Goal: Transaction & Acquisition: Purchase product/service

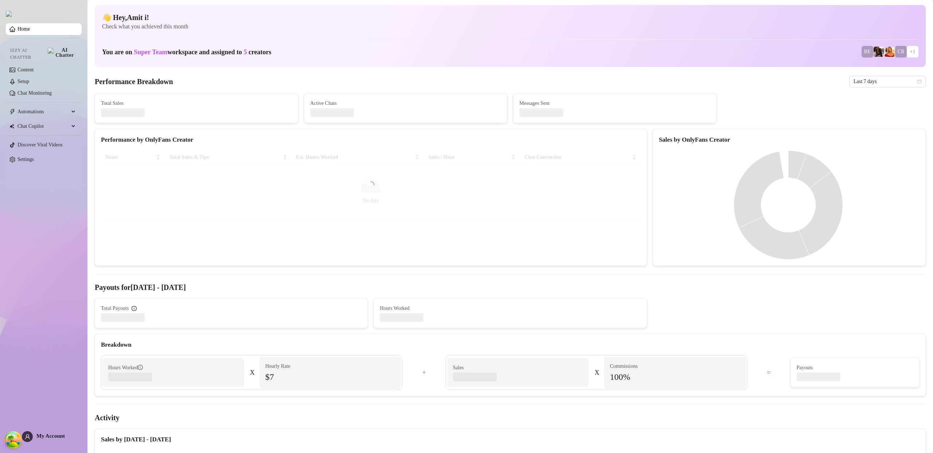
click at [37, 436] on span "My Account" at bounding box center [50, 436] width 28 height 6
click at [46, 431] on div "My Account" at bounding box center [43, 436] width 43 height 11
click at [47, 435] on span "My Account" at bounding box center [50, 436] width 28 height 6
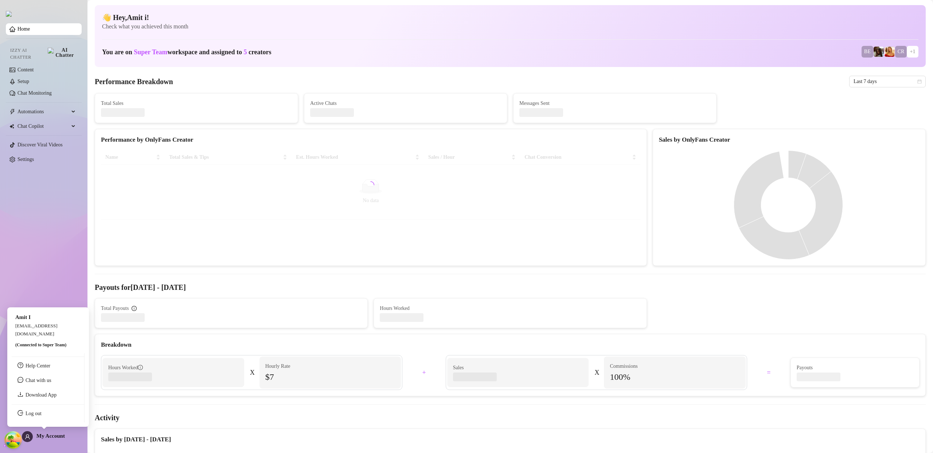
click at [42, 416] on link "Log out" at bounding box center [34, 413] width 16 height 5
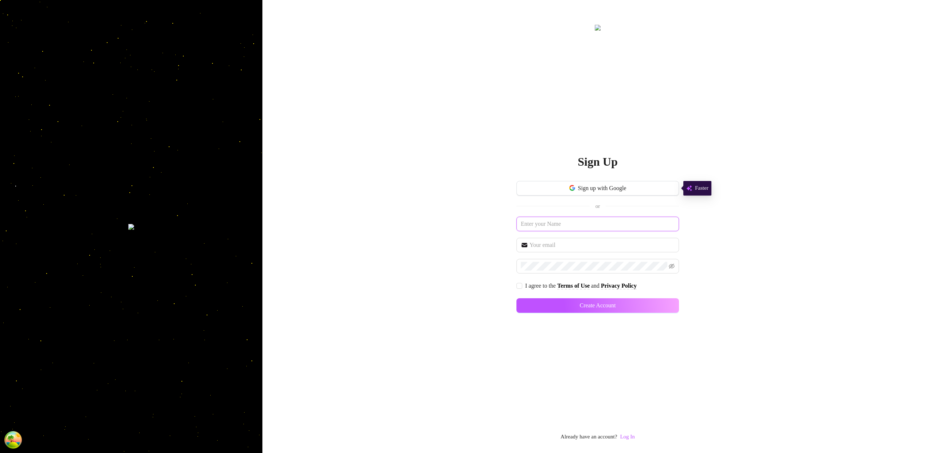
click at [564, 223] on input "text" at bounding box center [597, 224] width 162 height 15
type input "testtestest"
click at [552, 238] on span at bounding box center [597, 245] width 162 height 15
paste input "testtestest"
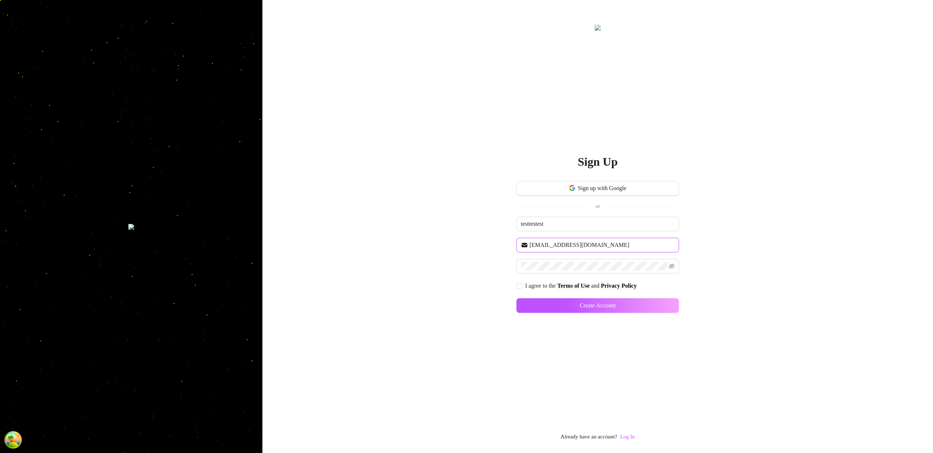
type input "testtestest@testtestest.com"
click at [517, 285] on input "I agree to the Terms of Use and Privacy Policy" at bounding box center [518, 285] width 5 height 5
checkbox input "true"
click at [615, 304] on span "Create Account" at bounding box center [597, 305] width 36 height 7
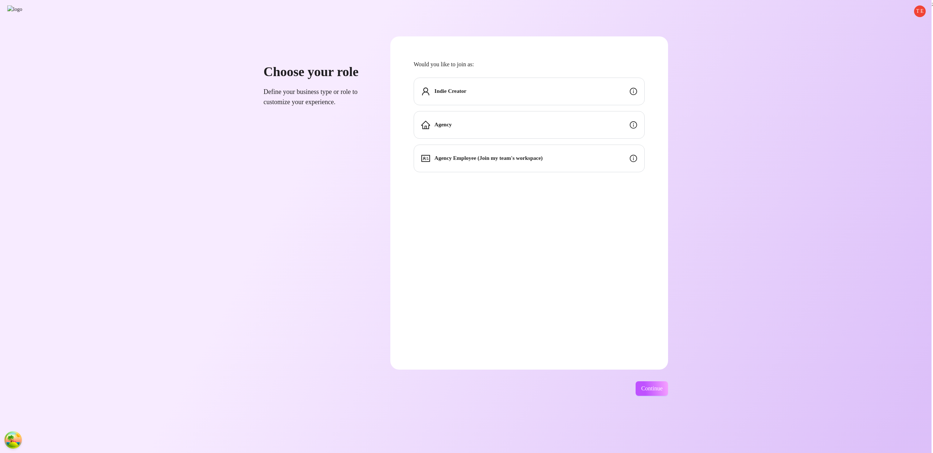
click at [556, 86] on div "Indie Creator" at bounding box center [528, 92] width 231 height 28
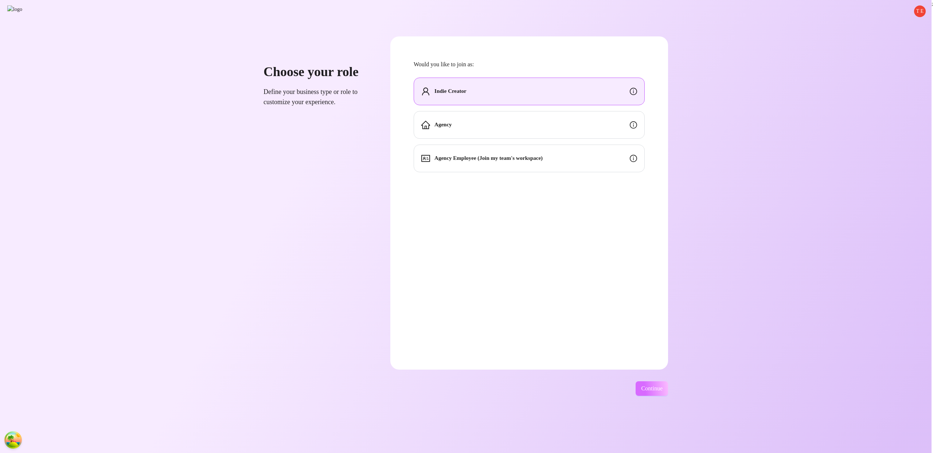
click at [662, 386] on span "Continue" at bounding box center [651, 388] width 21 height 7
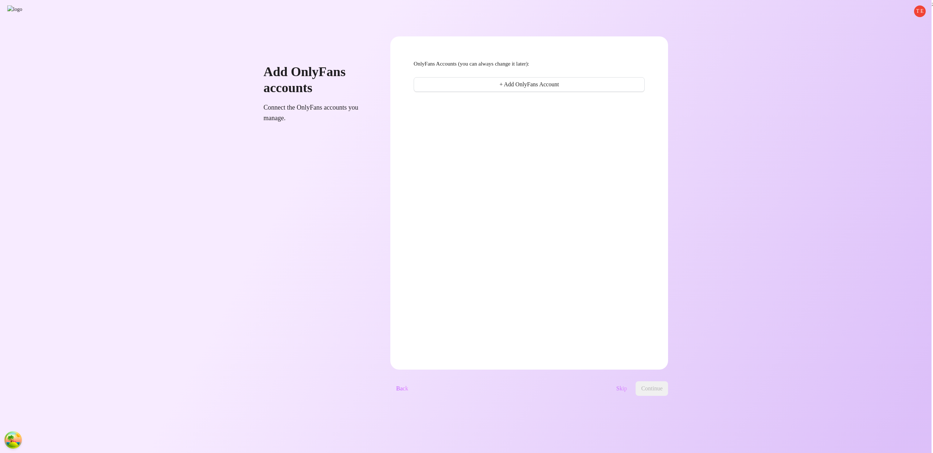
click at [627, 387] on span "Skip" at bounding box center [621, 388] width 11 height 7
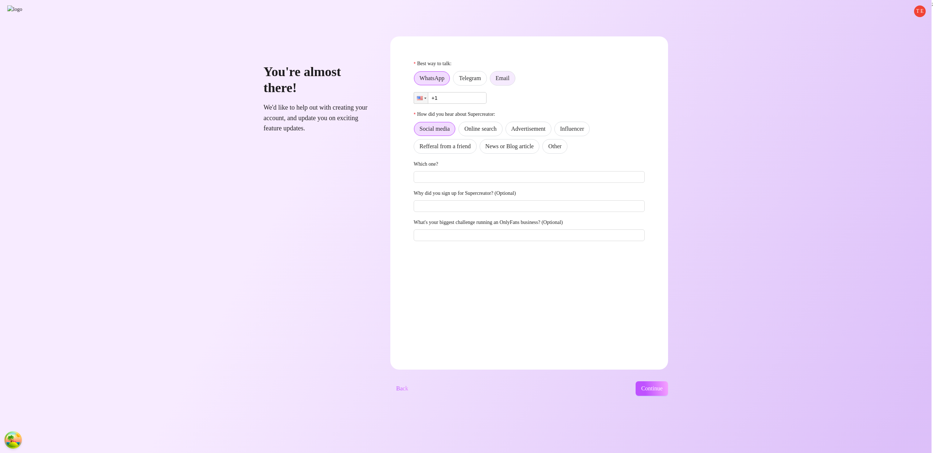
click at [509, 75] on span "Email" at bounding box center [502, 78] width 14 height 6
click at [492, 80] on input "Email" at bounding box center [492, 80] width 0 height 0
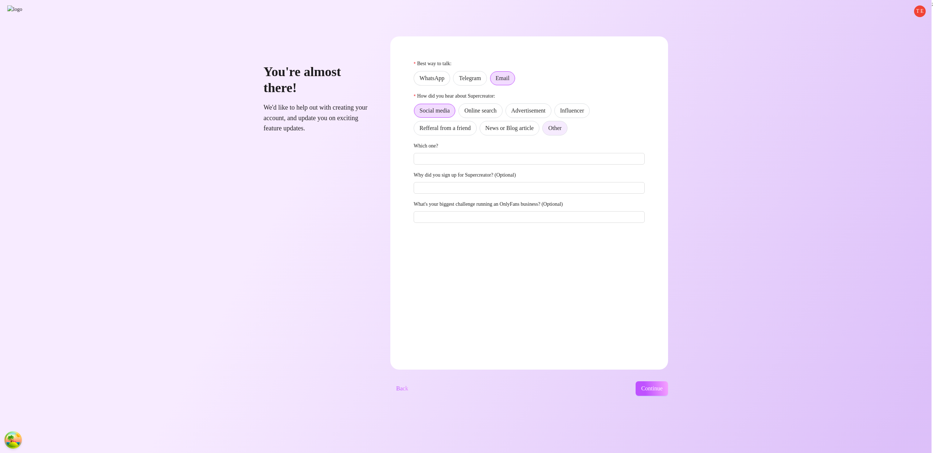
click at [567, 132] on label "Other" at bounding box center [554, 128] width 25 height 15
click at [544, 130] on input "Other" at bounding box center [544, 130] width 0 height 0
click at [662, 388] on span "Continue" at bounding box center [651, 388] width 21 height 7
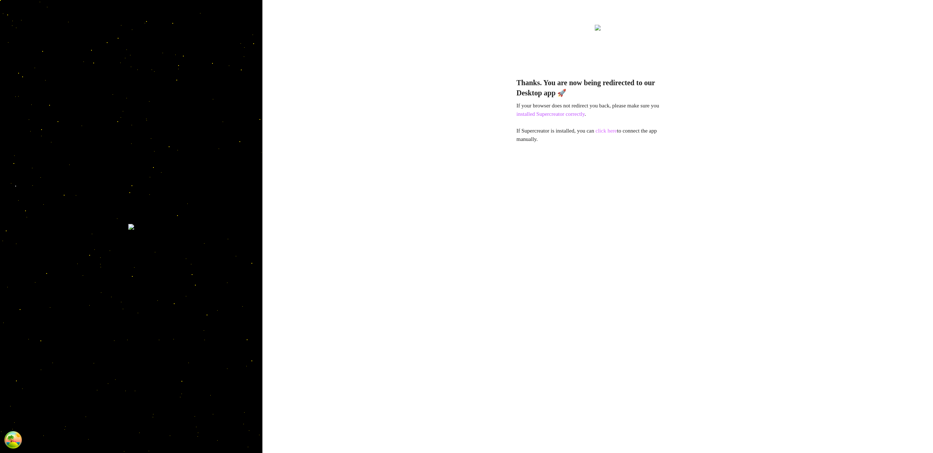
click at [615, 132] on link "click here" at bounding box center [605, 131] width 21 height 6
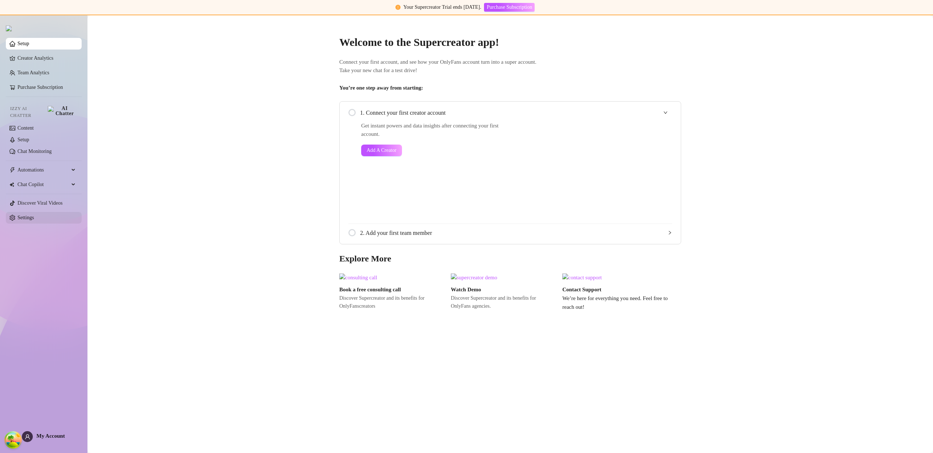
click at [33, 215] on link "Settings" at bounding box center [25, 217] width 16 height 5
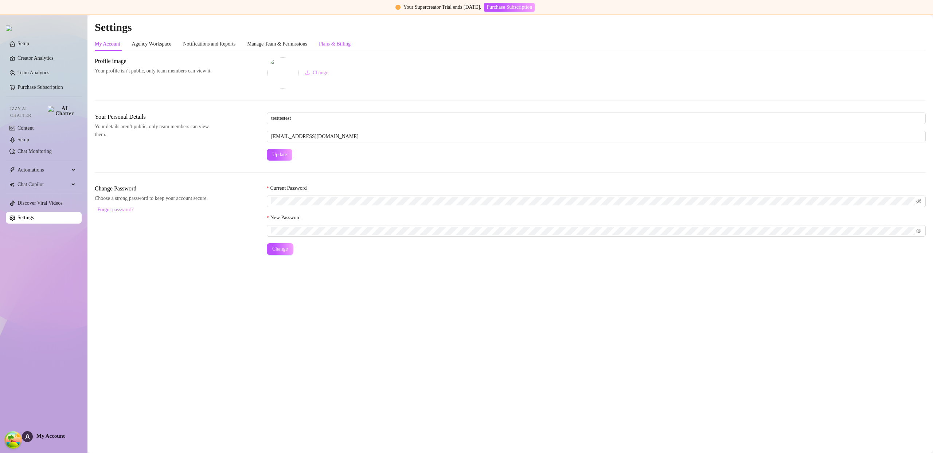
click at [350, 44] on div "Plans & Billing" at bounding box center [335, 44] width 32 height 8
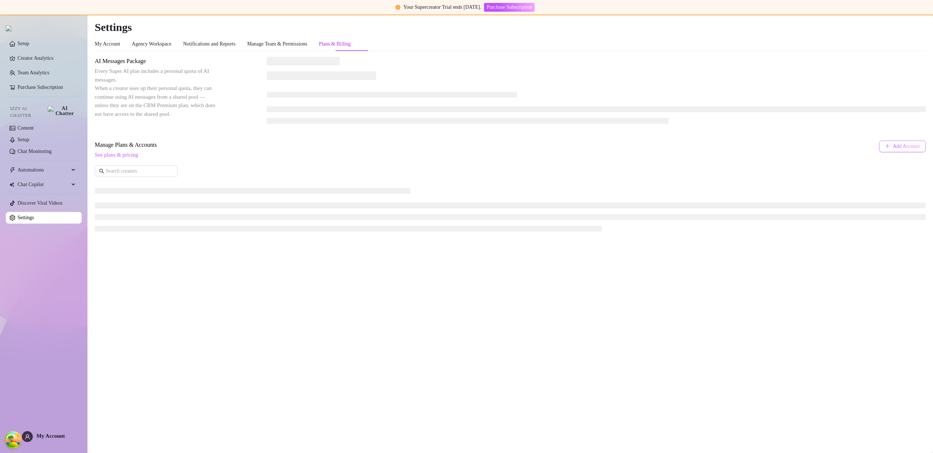
click at [909, 151] on button "Add Account" at bounding box center [902, 147] width 47 height 12
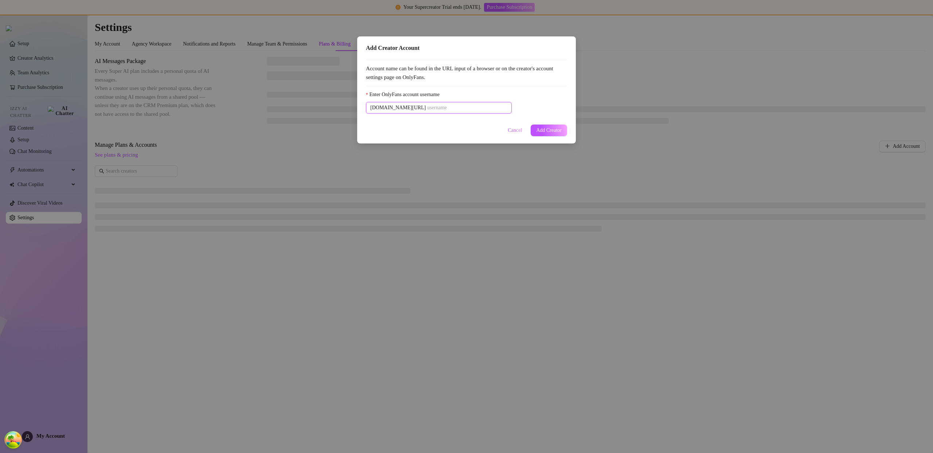
click at [427, 106] on input "Enter OnlyFans account username" at bounding box center [467, 108] width 80 height 8
paste input "u21892667nice"
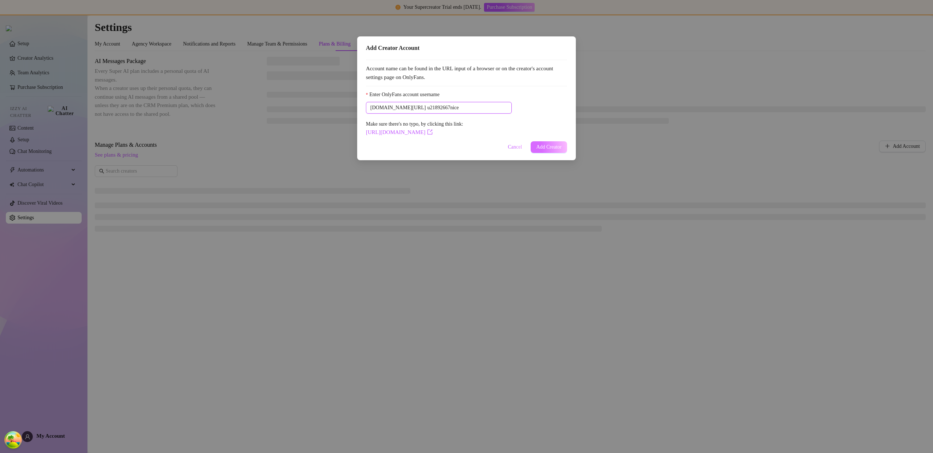
type input "u21892667nice"
click at [549, 145] on span "Add Creator" at bounding box center [549, 147] width 26 height 6
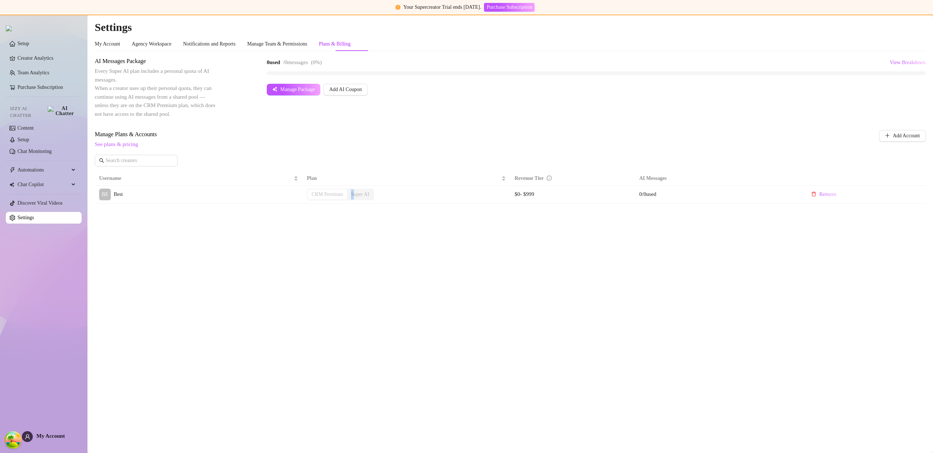
drag, startPoint x: 356, startPoint y: 197, endPoint x: 368, endPoint y: 197, distance: 12.0
click at [365, 197] on div "Super AI" at bounding box center [360, 194] width 26 height 10
click at [327, 196] on div "CRM Premium" at bounding box center [326, 194] width 39 height 10
drag, startPoint x: 349, startPoint y: 197, endPoint x: 356, endPoint y: 195, distance: 7.4
click at [354, 196] on div "CRM Premium Super AI" at bounding box center [340, 194] width 66 height 10
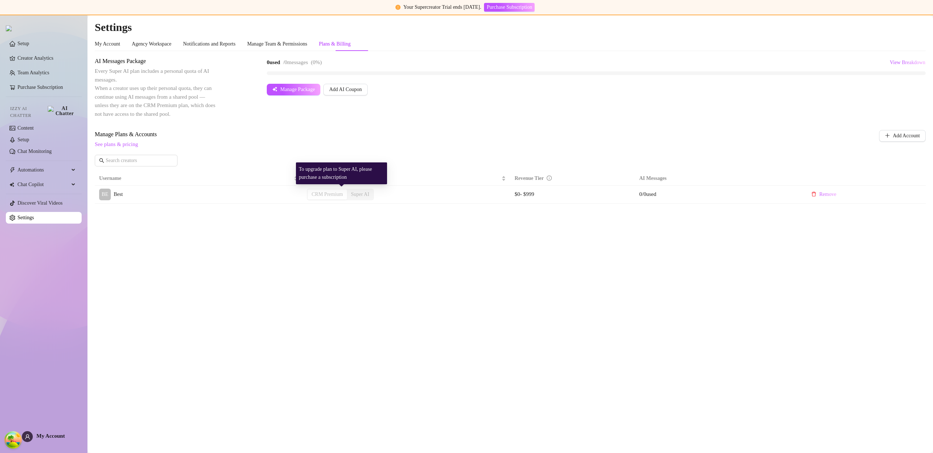
click at [357, 196] on div "Super AI" at bounding box center [360, 194] width 26 height 10
click at [337, 192] on div "CRM Premium" at bounding box center [326, 194] width 39 height 10
click at [354, 195] on div "Super AI" at bounding box center [360, 194] width 26 height 10
click at [346, 136] on span "Manage Plans & Accounts" at bounding box center [462, 134] width 734 height 9
click at [44, 166] on span "Automations" at bounding box center [43, 170] width 52 height 12
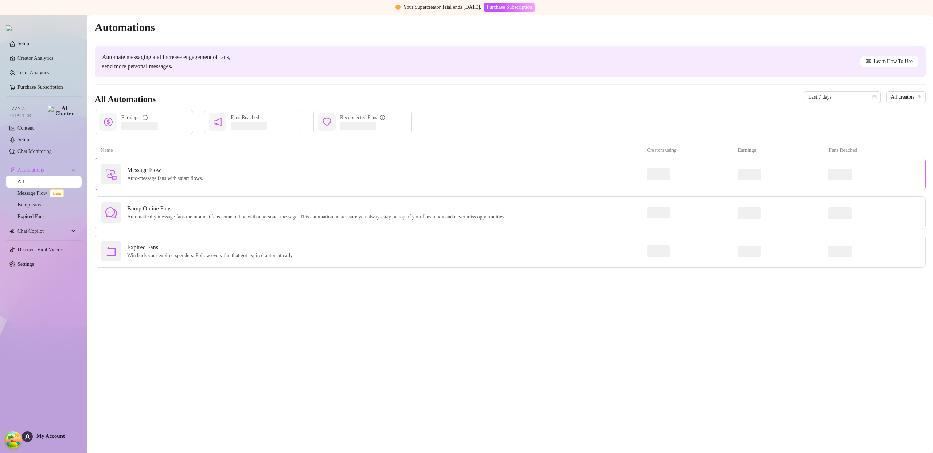
click at [149, 181] on span "Auto-message fans with smart flows." at bounding box center [166, 178] width 79 height 8
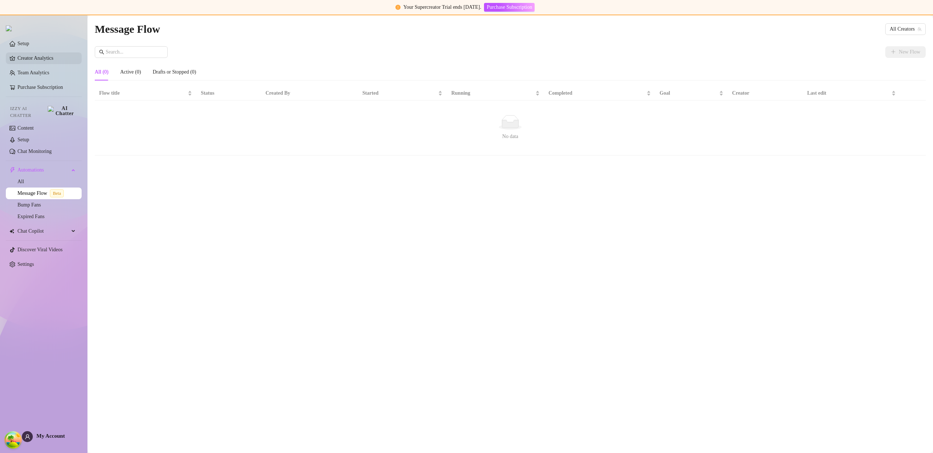
click at [60, 56] on link "Creator Analytics" at bounding box center [46, 58] width 58 height 12
click at [58, 58] on link "Creator Analytics" at bounding box center [46, 58] width 58 height 12
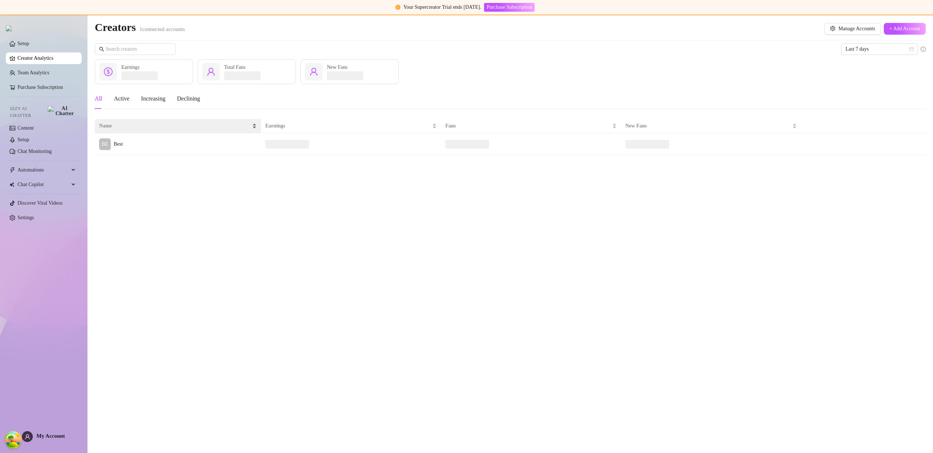
click at [124, 130] on div "Name" at bounding box center [177, 126] width 157 height 8
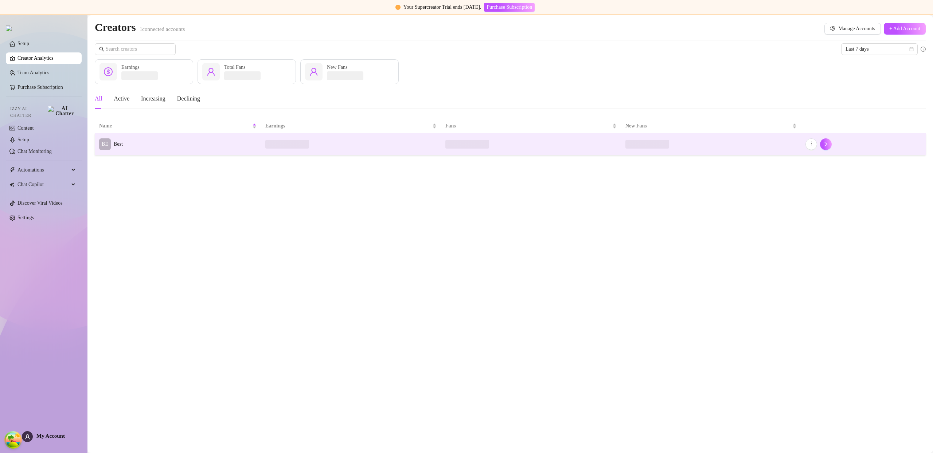
click at [130, 138] on td "BE Best" at bounding box center [178, 144] width 166 height 22
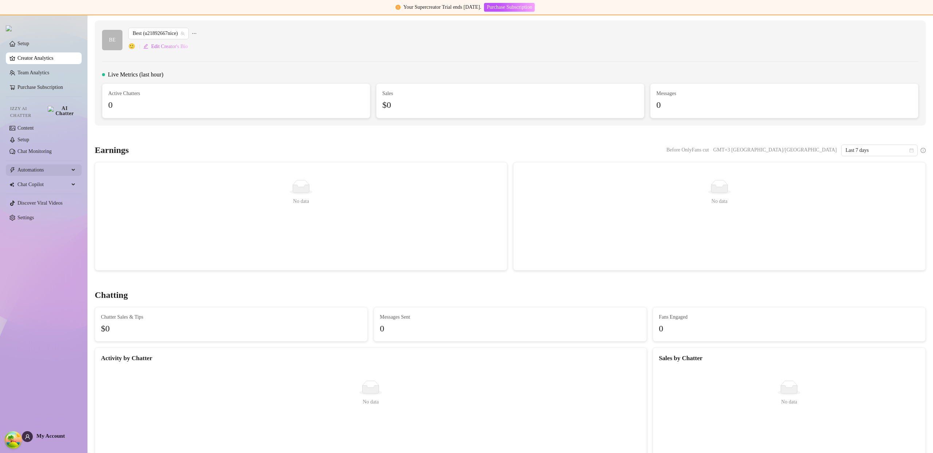
click at [37, 168] on span "Automations" at bounding box center [43, 170] width 52 height 12
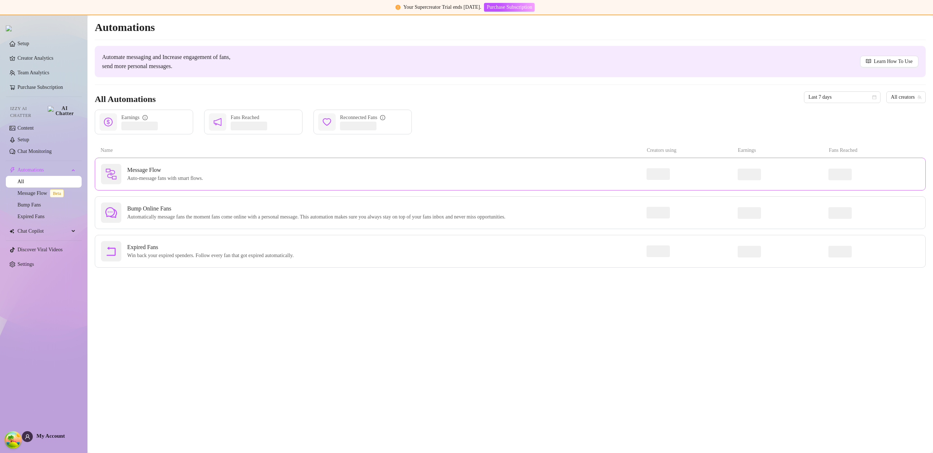
click at [213, 184] on div "Message Flow Auto-message fans with smart flows." at bounding box center [373, 174] width 545 height 20
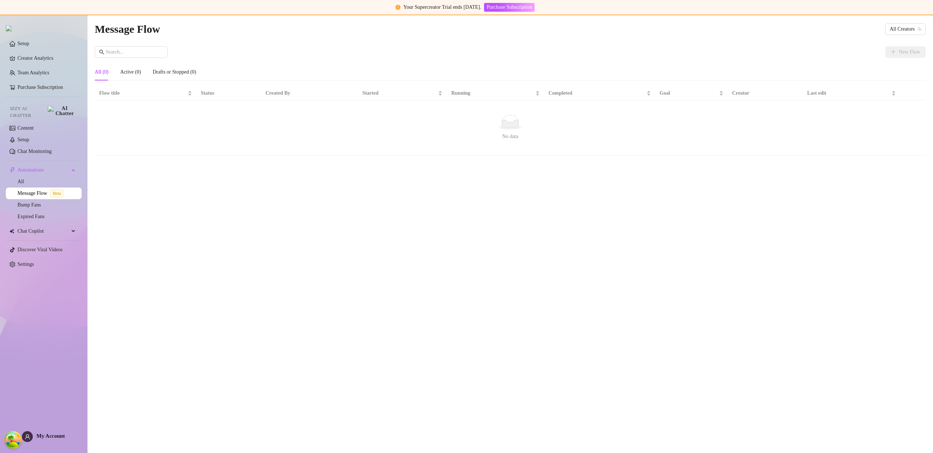
click at [789, 40] on div "Message Flow All Creators New Flow All (0) Active (0) Drafts or Stopped (0) Flo…" at bounding box center [510, 225] width 831 height 411
click at [895, 27] on span "All Creators" at bounding box center [905, 29] width 32 height 11
click at [884, 53] on span "( u21892667nice )" at bounding box center [901, 56] width 35 height 8
click at [895, 52] on button "New Flow" at bounding box center [905, 52] width 40 height 12
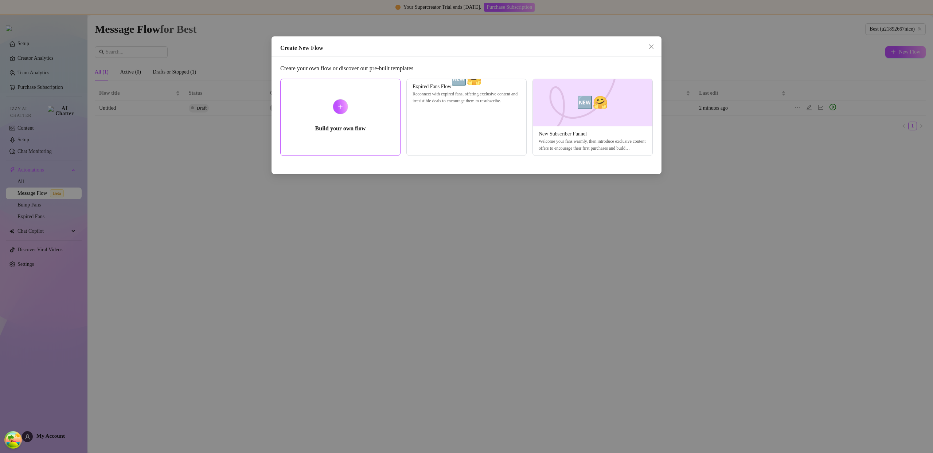
click at [352, 107] on div "Build your own flow" at bounding box center [340, 117] width 120 height 77
click at [652, 46] on icon "close" at bounding box center [651, 46] width 4 height 4
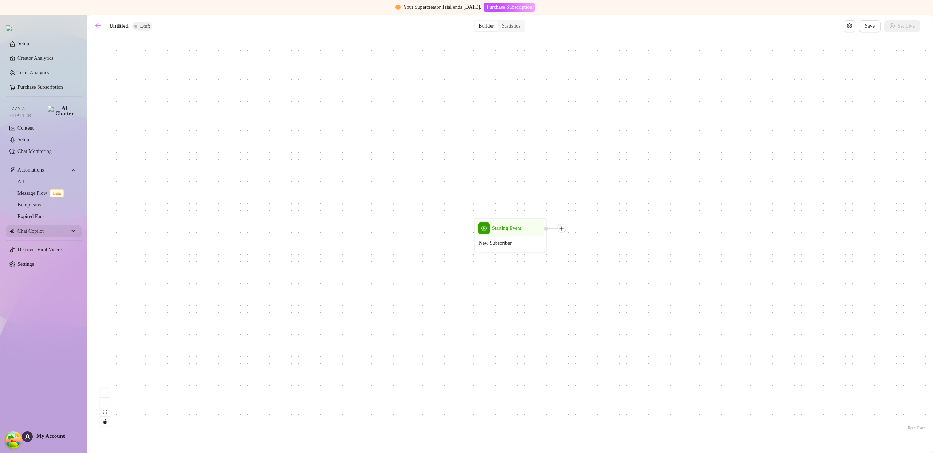
click at [42, 227] on span "Chat Copilot" at bounding box center [43, 231] width 52 height 12
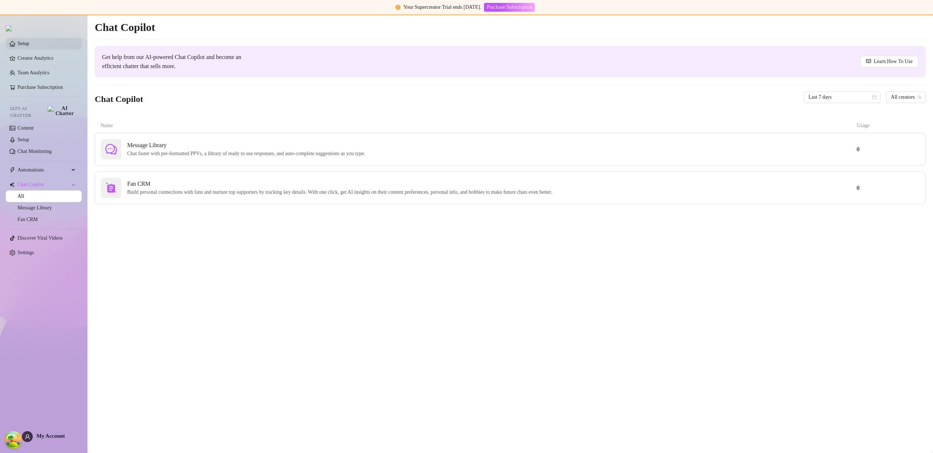
click at [29, 46] on link "Setup" at bounding box center [23, 43] width 12 height 5
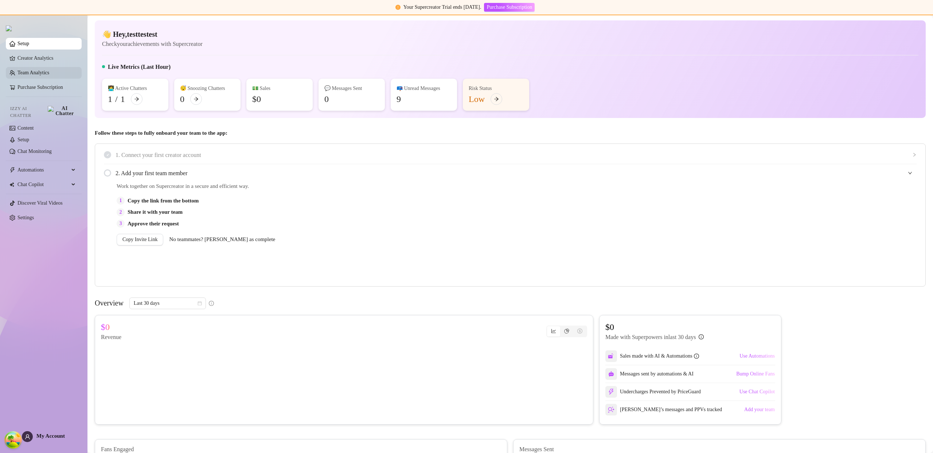
click at [31, 72] on link "Team Analytics" at bounding box center [33, 72] width 32 height 5
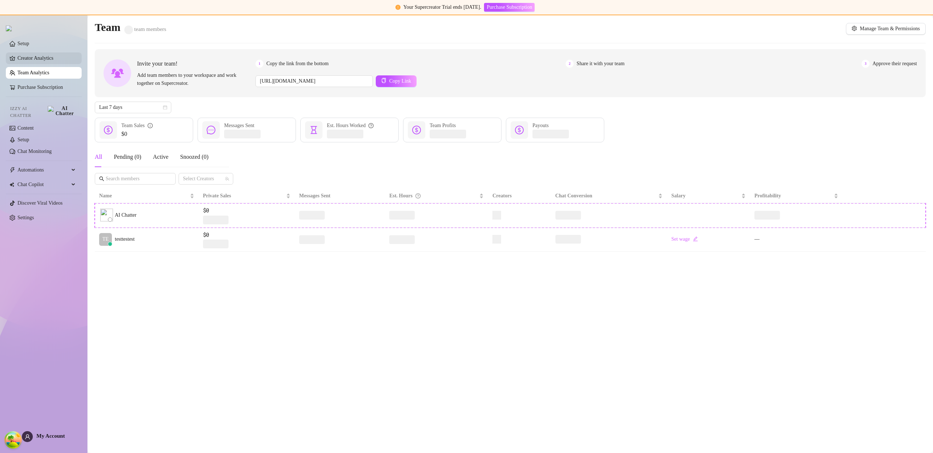
click at [43, 60] on link "Creator Analytics" at bounding box center [46, 58] width 58 height 12
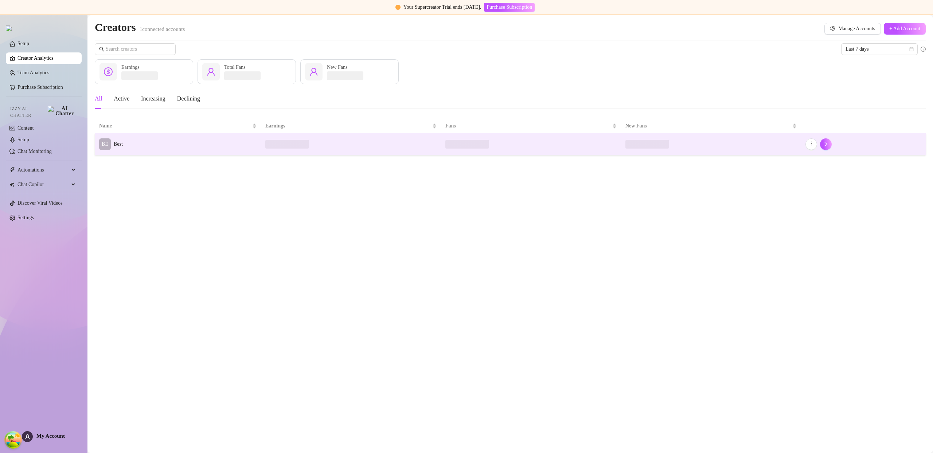
click at [153, 152] on td "BE Best" at bounding box center [178, 144] width 166 height 22
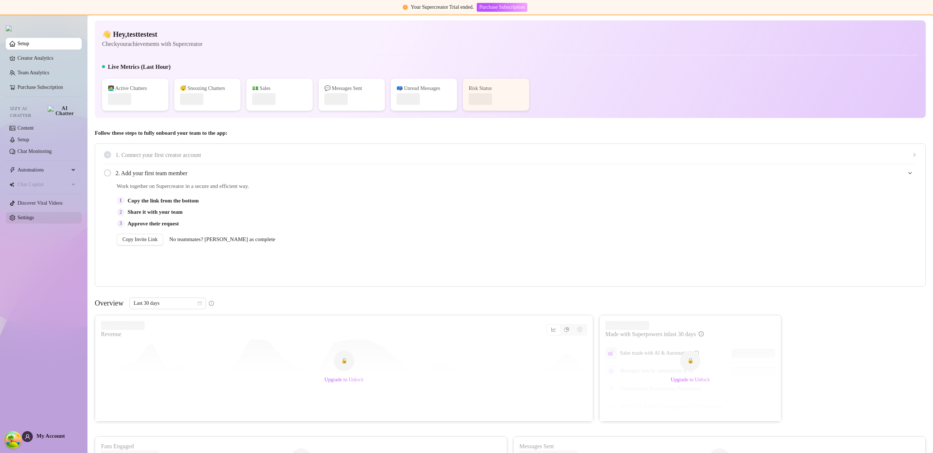
click at [34, 215] on link "Settings" at bounding box center [25, 217] width 16 height 5
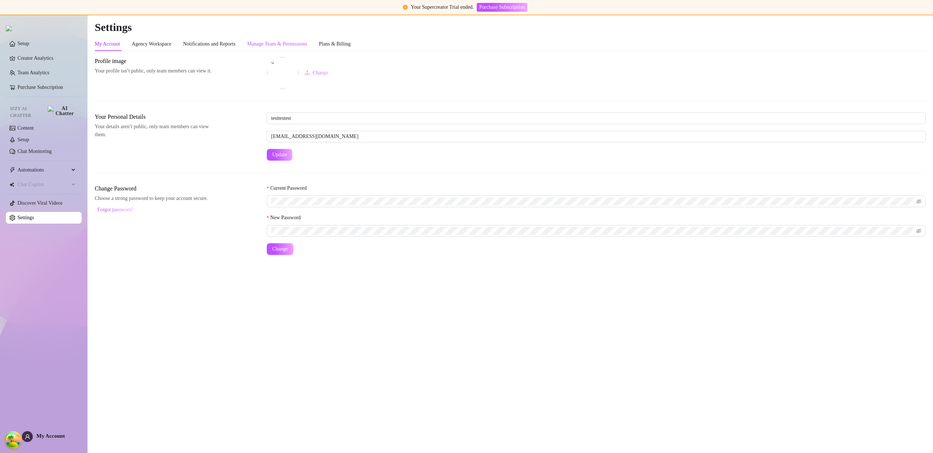
click at [295, 40] on div "Manage Team & Permissions" at bounding box center [277, 44] width 60 height 8
click at [303, 41] on div "Manage Team & Permissions" at bounding box center [277, 44] width 60 height 8
click at [306, 44] on div "Manage Team & Permissions" at bounding box center [277, 44] width 60 height 8
click at [299, 43] on div "Manage Team & Permissions" at bounding box center [277, 44] width 60 height 8
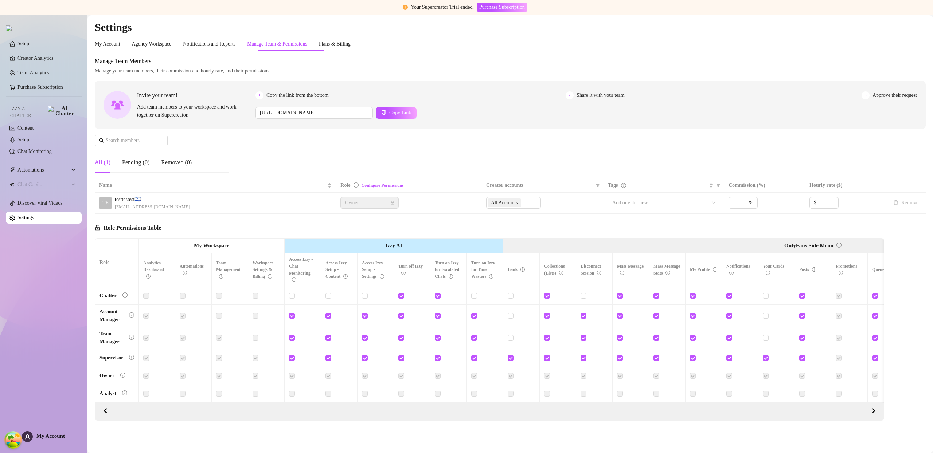
click at [299, 43] on div "Manage Team & Permissions" at bounding box center [277, 44] width 60 height 8
click at [300, 43] on div "Manage Team & Permissions" at bounding box center [277, 44] width 60 height 8
click at [301, 44] on div "Manage Team & Permissions" at bounding box center [277, 44] width 60 height 8
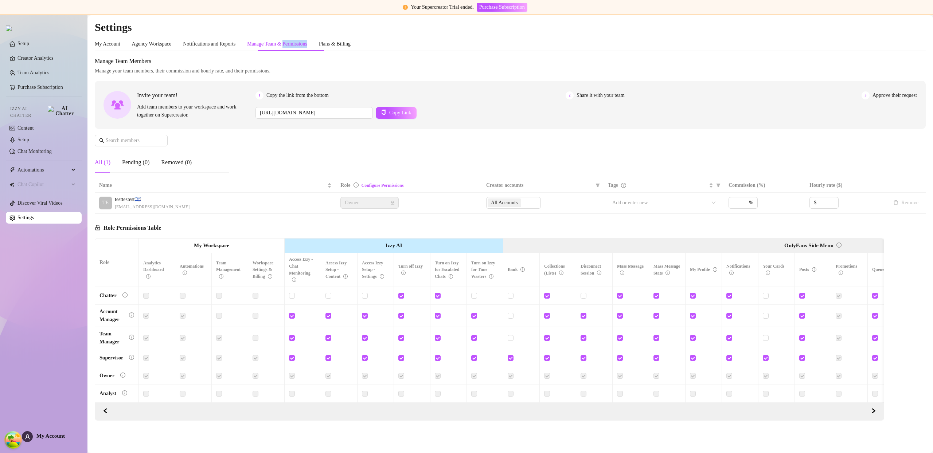
click at [301, 44] on div "Manage Team & Permissions" at bounding box center [277, 44] width 60 height 8
click at [485, 153] on div "Manage Team Members Manage your team members, their commission and hourly rate,…" at bounding box center [510, 118] width 831 height 122
click at [344, 44] on div "Plans & Billing" at bounding box center [335, 44] width 32 height 8
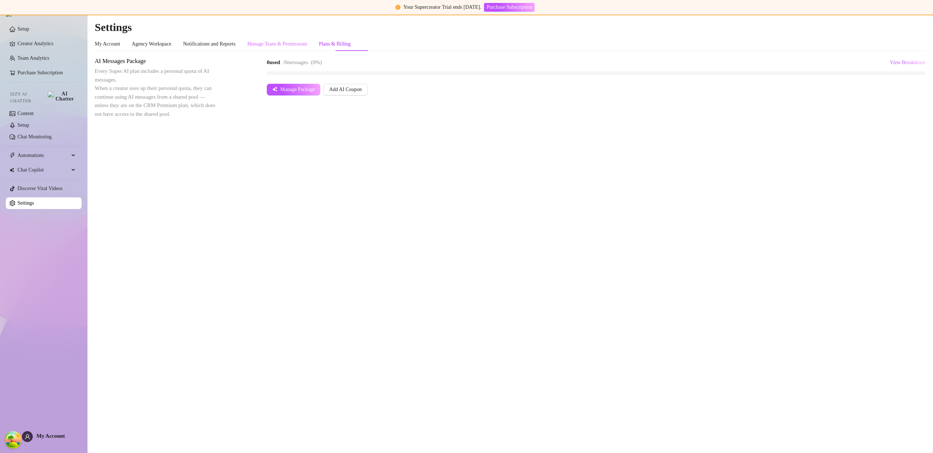
click at [297, 39] on div "Manage Team & Permissions" at bounding box center [277, 44] width 60 height 14
click at [350, 47] on div "Plans & Billing" at bounding box center [335, 44] width 32 height 8
click at [51, 438] on span "My Account" at bounding box center [50, 436] width 28 height 6
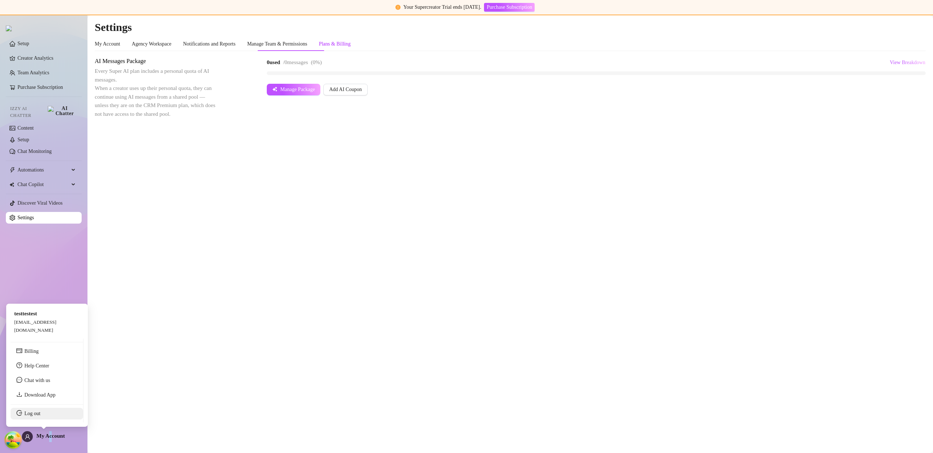
click at [40, 415] on link "Log out" at bounding box center [32, 413] width 16 height 5
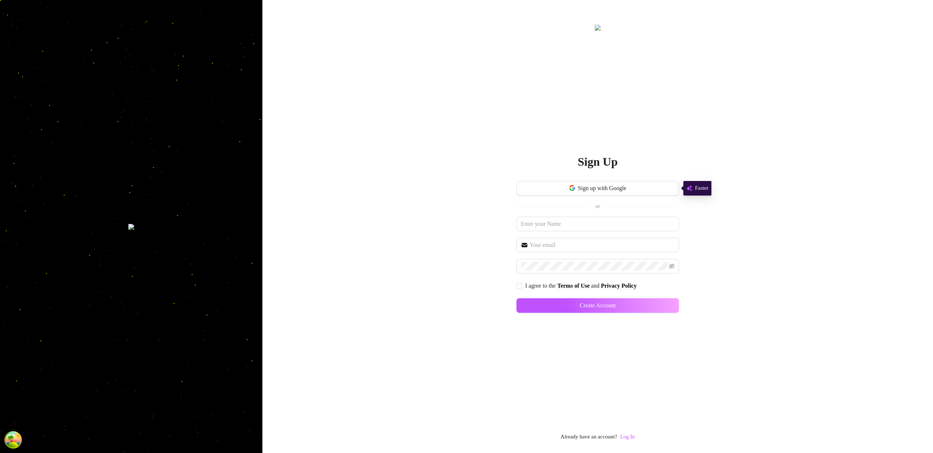
click at [556, 213] on div "Sign up with Google or I agree to the Terms of Use and Privacy Policy Create Ac…" at bounding box center [597, 250] width 162 height 138
click at [556, 222] on input "text" at bounding box center [597, 224] width 162 height 15
type input "sdfgdfg"
click at [540, 245] on input "text" at bounding box center [601, 245] width 145 height 9
type input "ddfsg@sdafg.com"
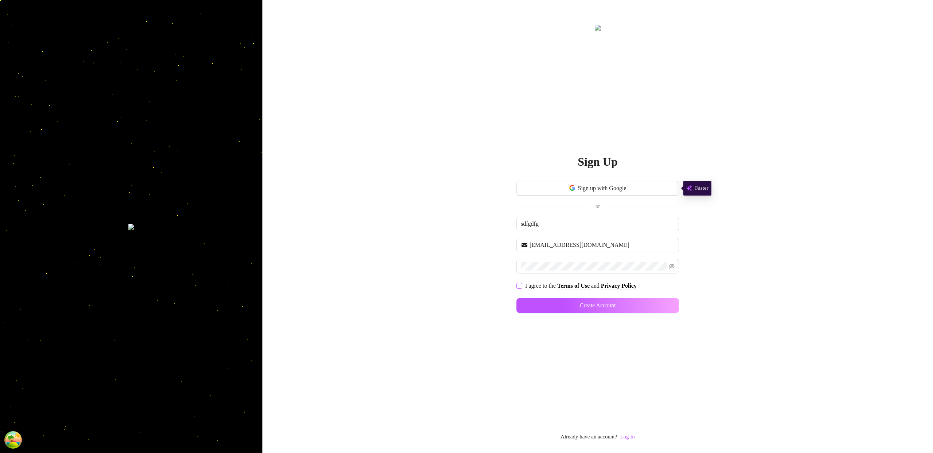
click at [520, 285] on input "I agree to the Terms of Use and Privacy Policy" at bounding box center [518, 285] width 5 height 5
checkbox input "true"
click at [577, 311] on button "Create Account" at bounding box center [597, 305] width 162 height 15
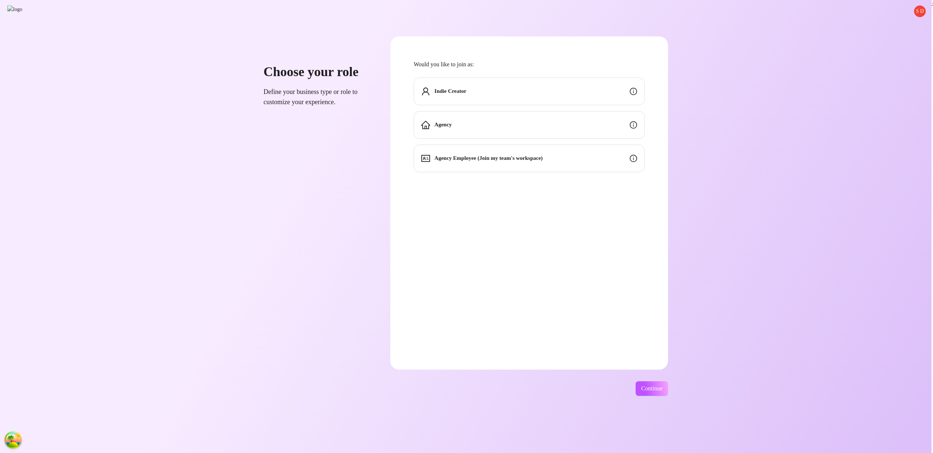
click at [466, 95] on span "Indie Creator" at bounding box center [450, 91] width 32 height 9
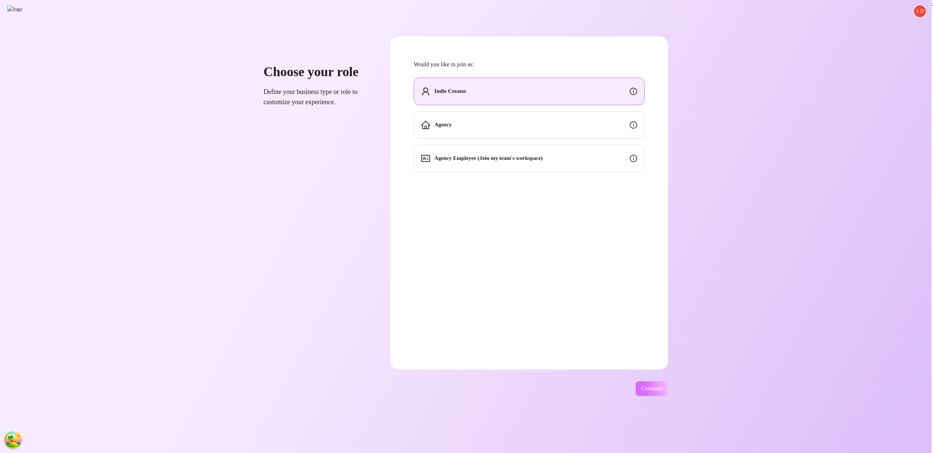
click at [668, 396] on button "Continue" at bounding box center [651, 388] width 32 height 15
click at [668, 394] on button "Continue" at bounding box center [647, 388] width 42 height 15
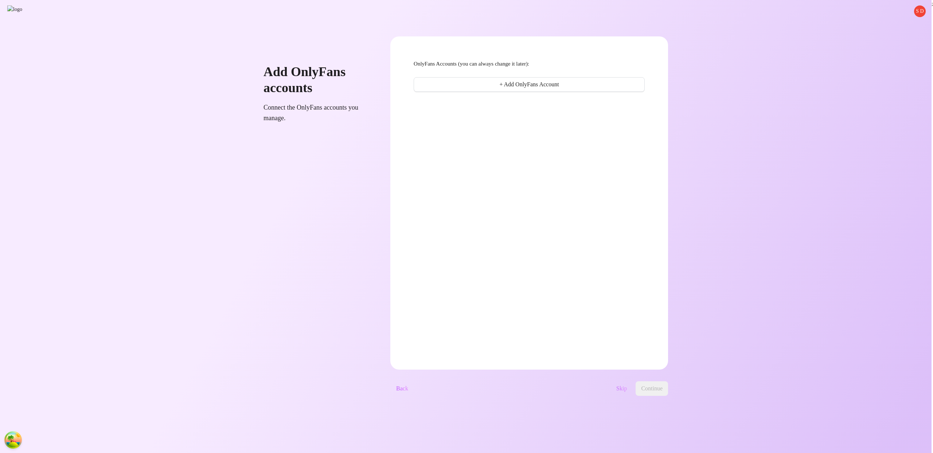
click at [627, 385] on span "Skip" at bounding box center [621, 388] width 11 height 7
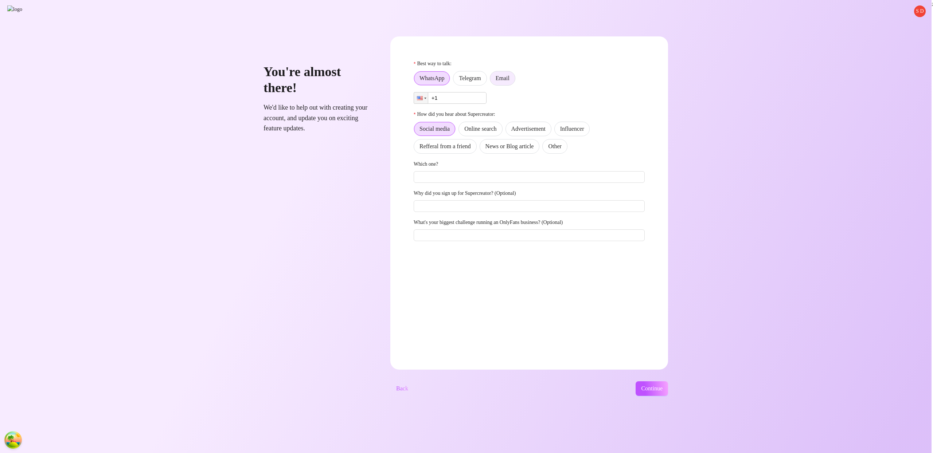
click at [515, 83] on label "Email" at bounding box center [503, 78] width 26 height 15
click at [492, 80] on input "Email" at bounding box center [492, 80] width 0 height 0
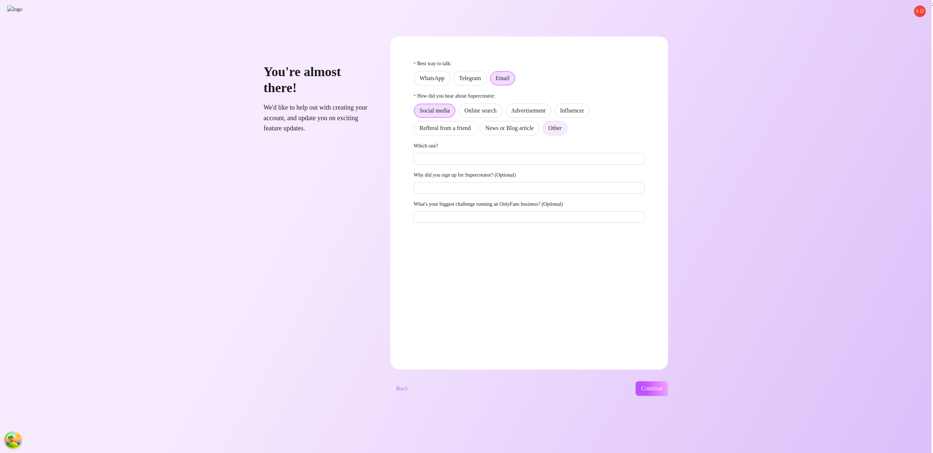
click at [567, 132] on label "Other" at bounding box center [554, 128] width 25 height 15
click at [544, 130] on input "Other" at bounding box center [544, 130] width 0 height 0
click at [667, 397] on div "S D You're almost there! We'd like to help out with creating your account, and …" at bounding box center [465, 226] width 931 height 453
click at [662, 386] on span "Continue" at bounding box center [651, 388] width 21 height 7
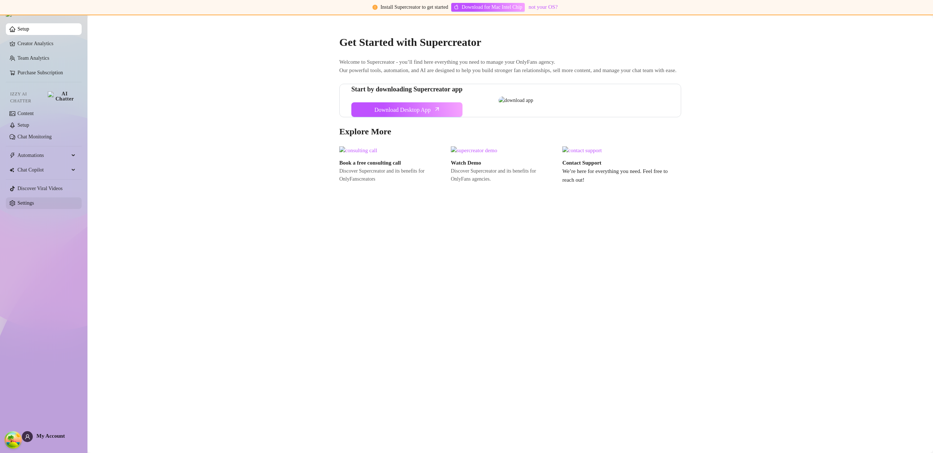
click at [30, 200] on link "Settings" at bounding box center [25, 202] width 16 height 5
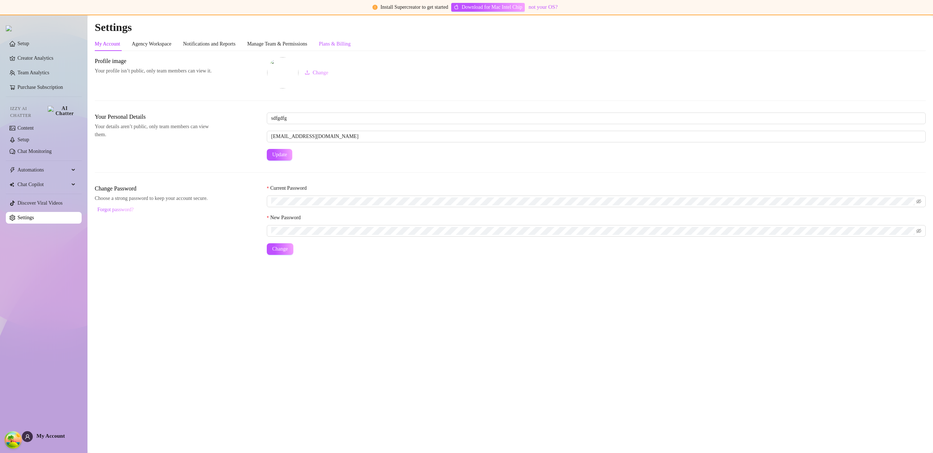
click at [350, 45] on div "Plans & Billing" at bounding box center [335, 44] width 32 height 8
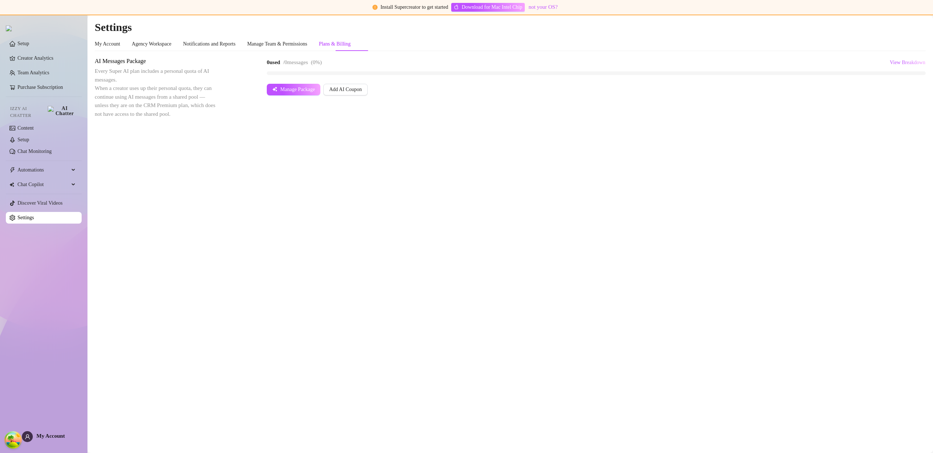
click at [808, 169] on main "Settings My Account Agency Workspace Notifications and Reports Manage Team & Pe…" at bounding box center [509, 234] width 845 height 438
click at [17, 64] on link "Creator Analytics" at bounding box center [46, 58] width 58 height 12
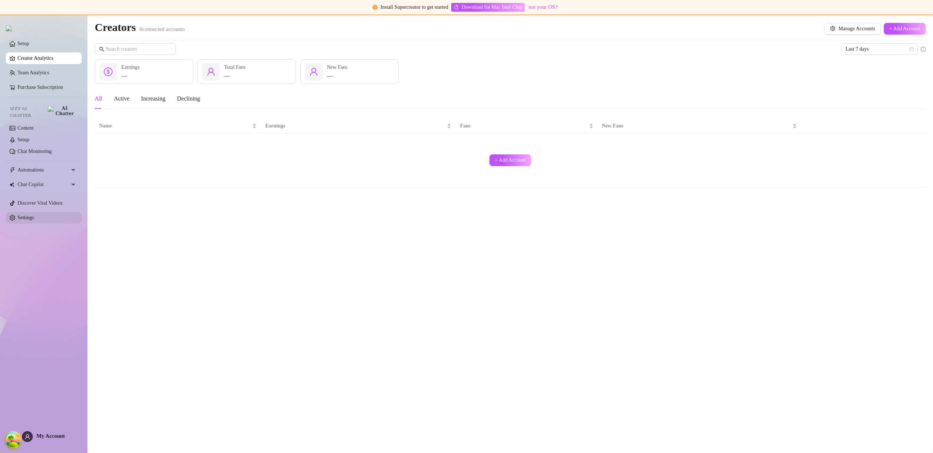
click at [34, 215] on link "Settings" at bounding box center [25, 217] width 16 height 5
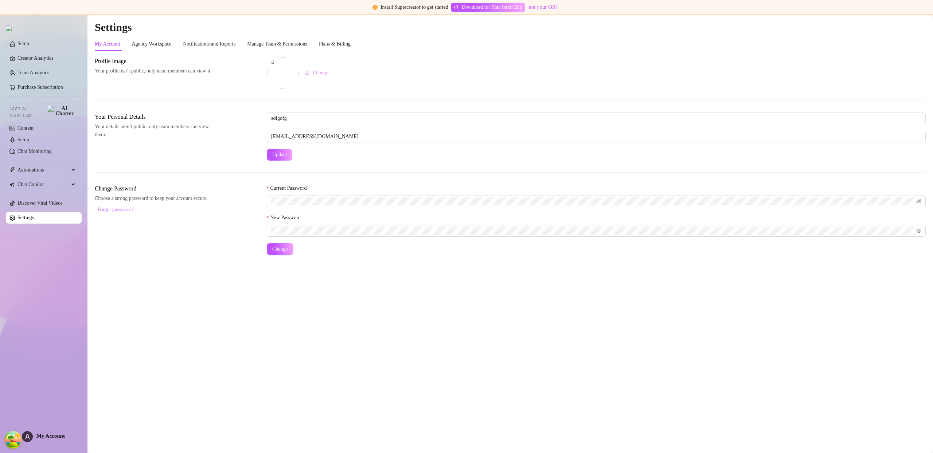
click at [342, 51] on div "My Account Agency Workspace Notifications and Reports Manage Team & Permissions…" at bounding box center [510, 146] width 831 height 218
click at [350, 46] on div "Plans & Billing" at bounding box center [335, 44] width 32 height 8
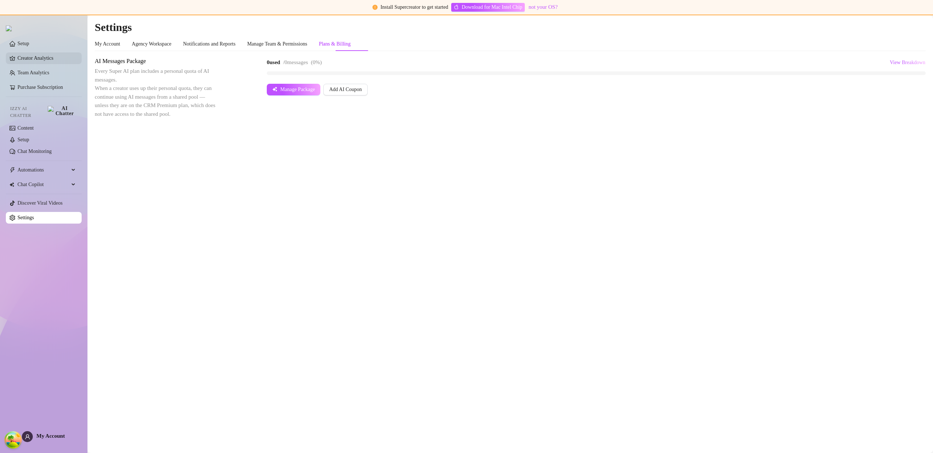
click at [30, 57] on link "Creator Analytics" at bounding box center [46, 58] width 58 height 12
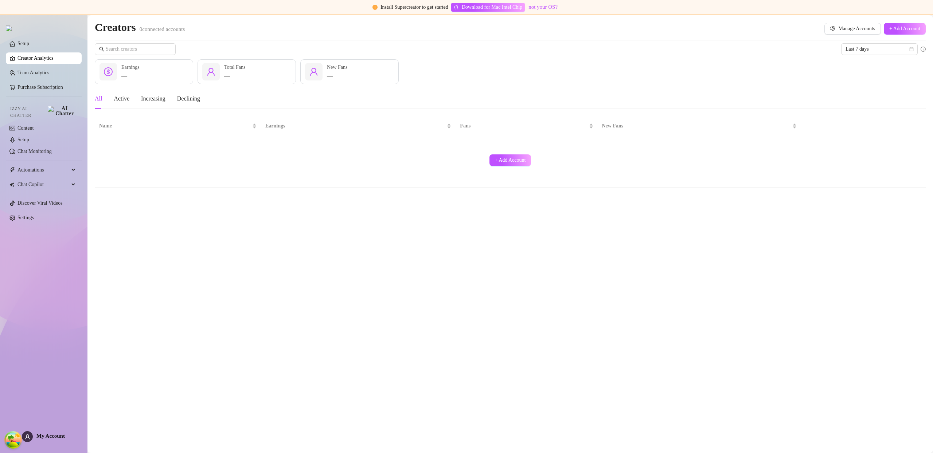
click at [534, 152] on div "+ Add Account" at bounding box center [510, 160] width 822 height 48
click at [522, 163] on span "+ Add Account" at bounding box center [510, 160] width 31 height 6
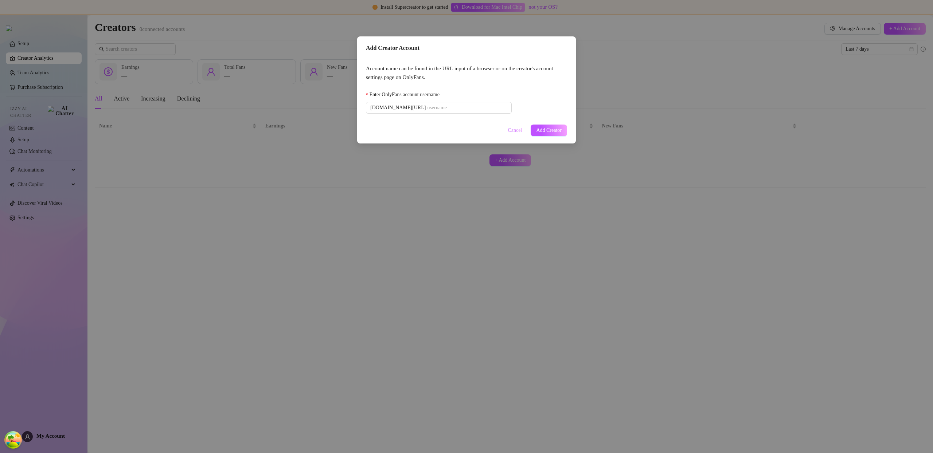
click at [508, 131] on span "Cancel" at bounding box center [515, 131] width 14 height 6
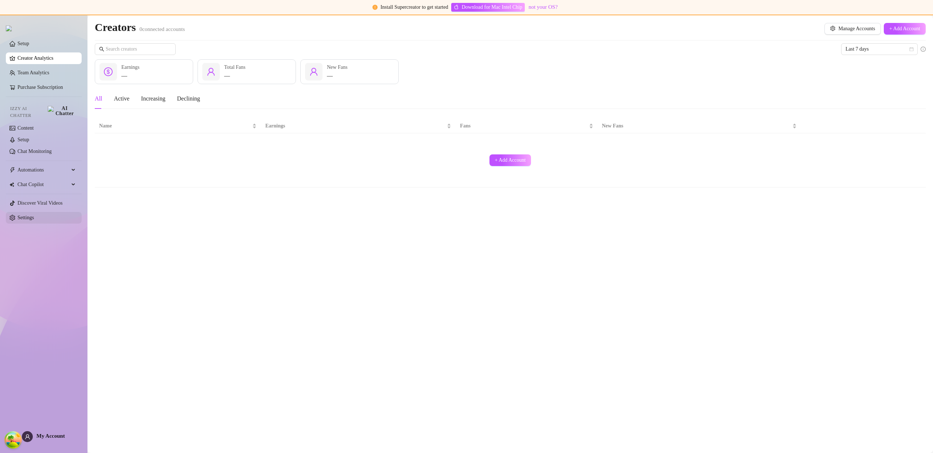
click at [32, 215] on link "Settings" at bounding box center [25, 217] width 16 height 5
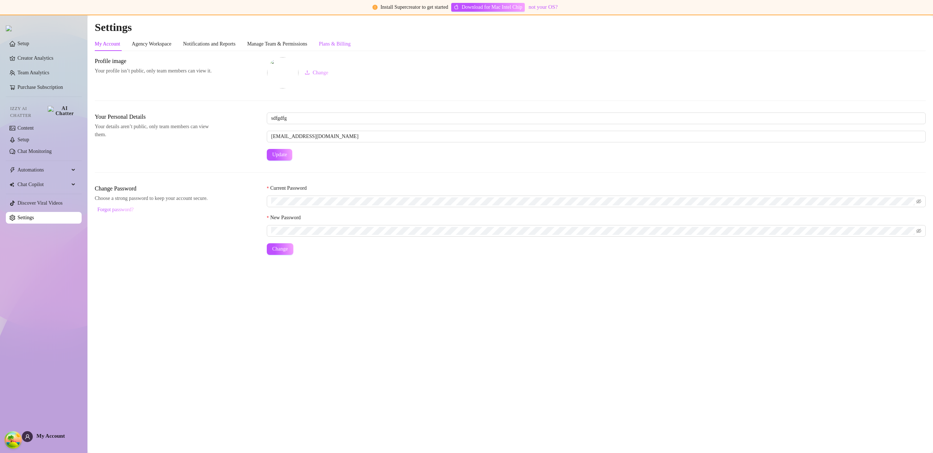
click at [350, 41] on div "Plans & Billing" at bounding box center [335, 44] width 32 height 8
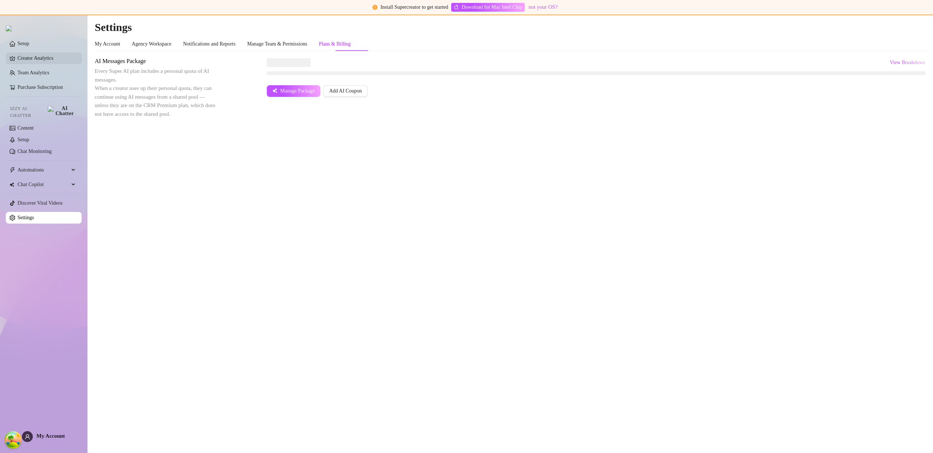
drag, startPoint x: 23, startPoint y: 54, endPoint x: 36, endPoint y: 60, distance: 14.5
click at [23, 55] on link "Creator Analytics" at bounding box center [46, 58] width 58 height 12
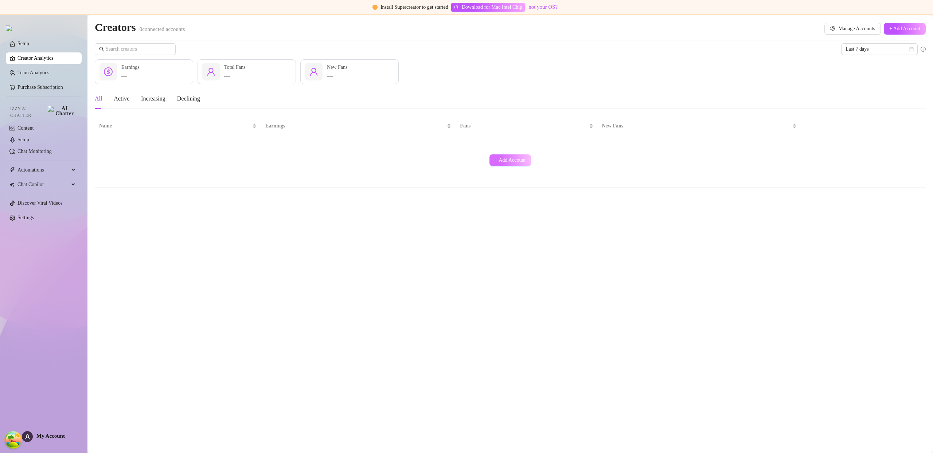
click at [519, 161] on span "+ Add Account" at bounding box center [510, 160] width 31 height 6
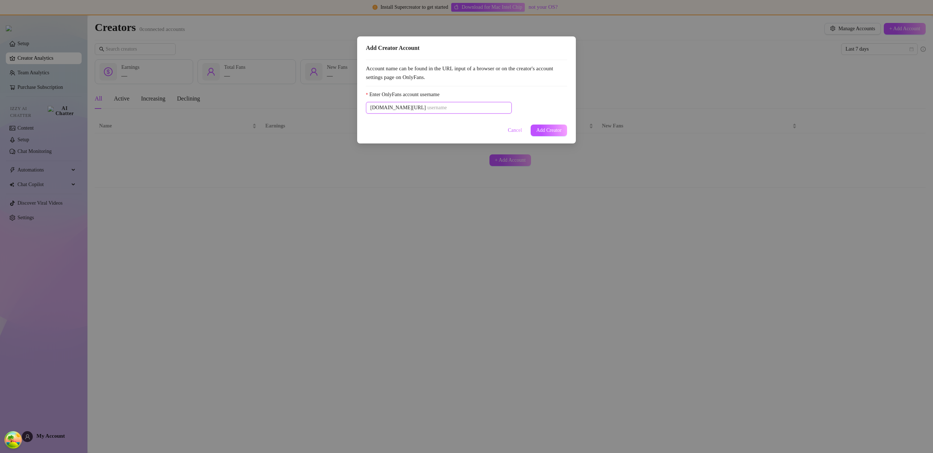
paste input "u21892667nice"
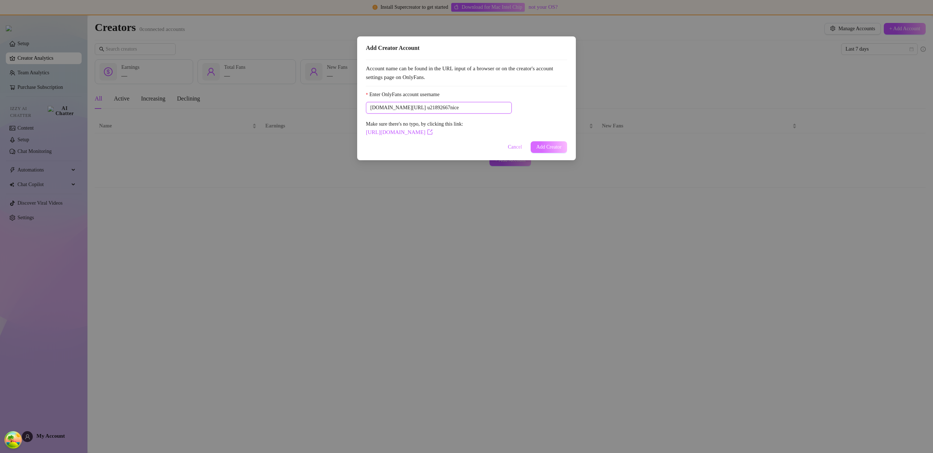
type input "u21892667nice"
click at [552, 147] on span "Add Creator" at bounding box center [549, 147] width 26 height 6
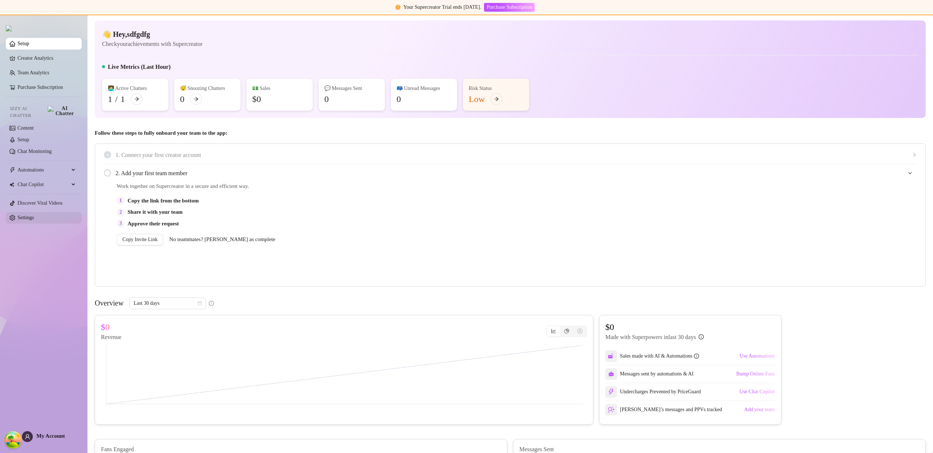
click at [34, 215] on link "Settings" at bounding box center [25, 217] width 16 height 5
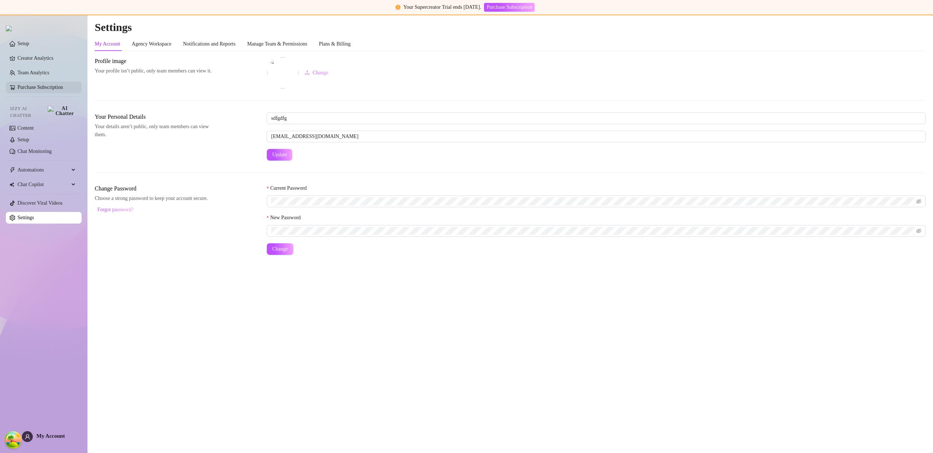
click at [58, 87] on link "Purchase Subscription" at bounding box center [40, 87] width 46 height 5
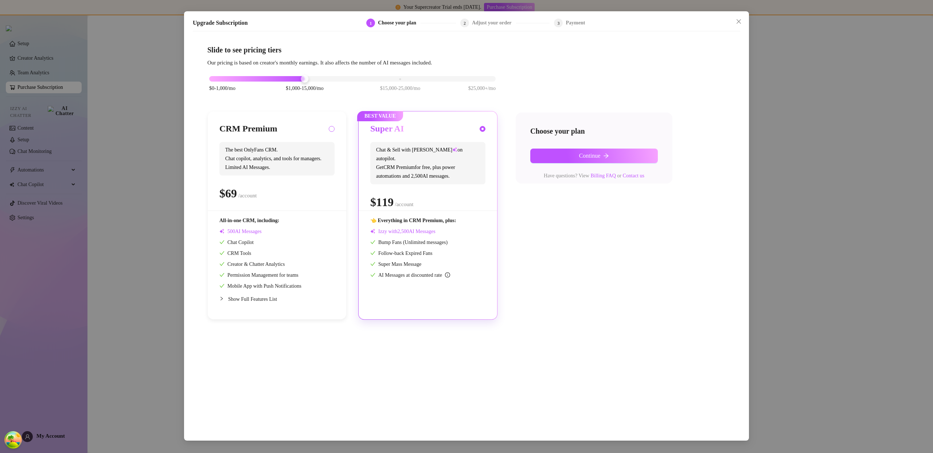
click at [334, 127] on label at bounding box center [332, 129] width 6 height 8
click at [333, 127] on input "radio" at bounding box center [331, 129] width 3 height 5
radio input "true"
radio input "false"
click at [604, 156] on icon "arrow-right" at bounding box center [606, 156] width 6 height 6
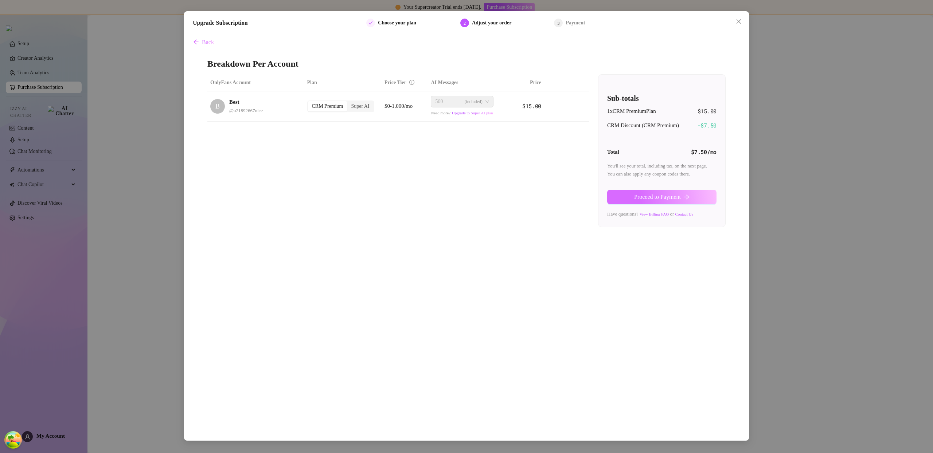
click at [648, 193] on button "Proceed to Payment" at bounding box center [661, 197] width 109 height 15
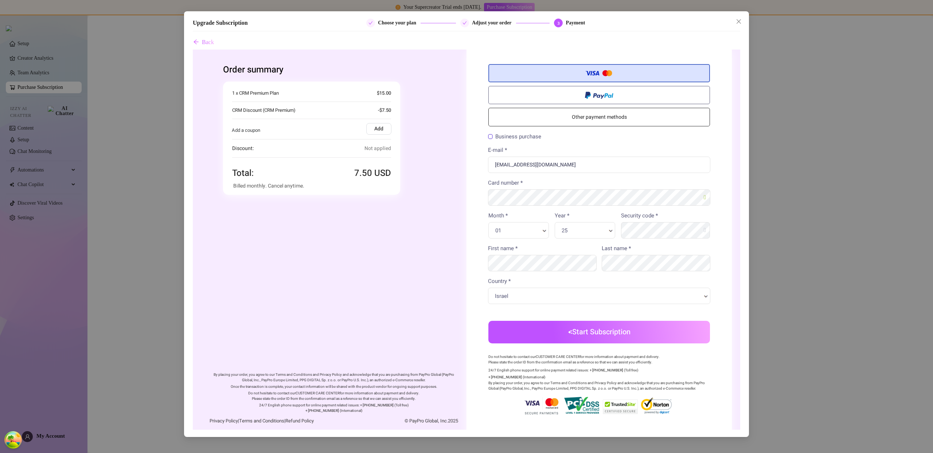
click at [581, 224] on div "25 Year * Year *" at bounding box center [584, 230] width 60 height 16
drag, startPoint x: 587, startPoint y: 270, endPoint x: 620, endPoint y: 247, distance: 39.8
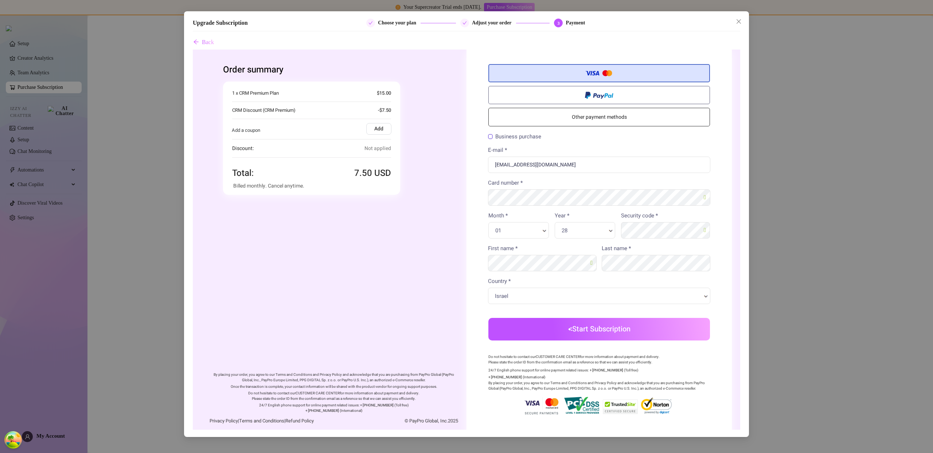
click at [591, 330] on button "Start Subscription" at bounding box center [598, 329] width 221 height 23
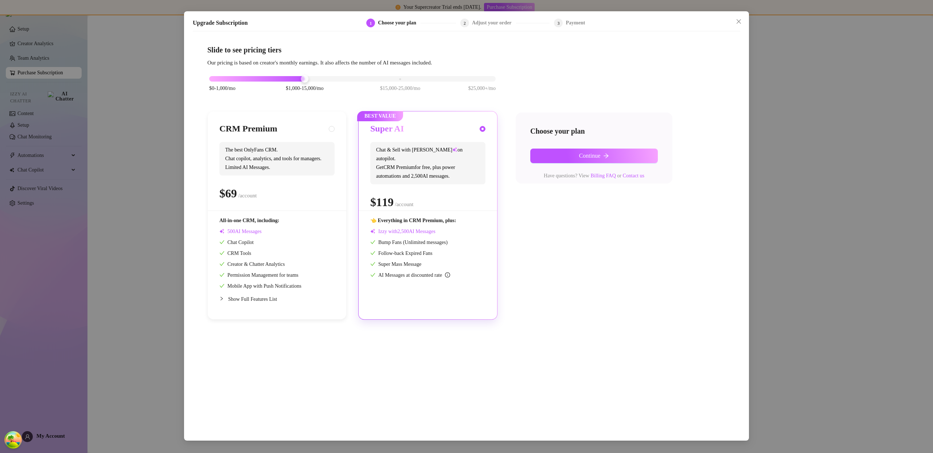
click at [282, 166] on span "The best OnlyFans CRM. Chat copilot, analytics, and tools for managers. Limited…" at bounding box center [276, 159] width 115 height 34
radio input "true"
radio input "false"
click at [600, 161] on button "Continue" at bounding box center [594, 156] width 128 height 15
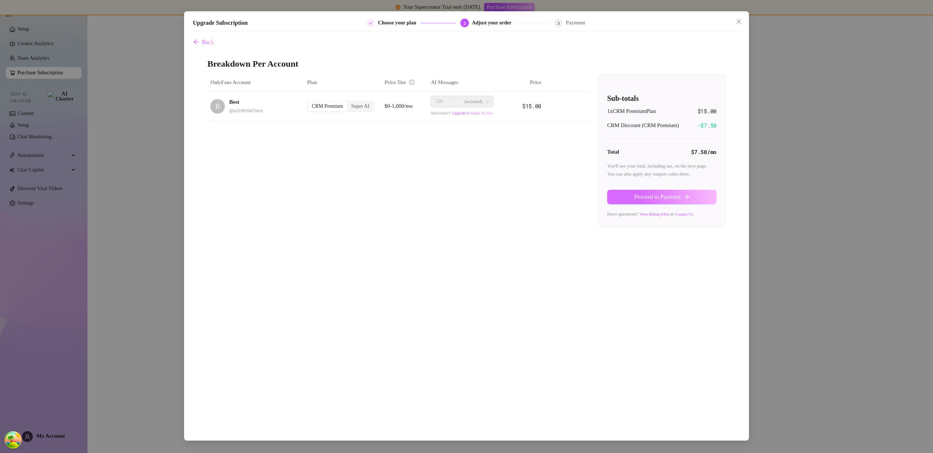
click at [634, 194] on span "Proceed to Payment" at bounding box center [657, 197] width 47 height 7
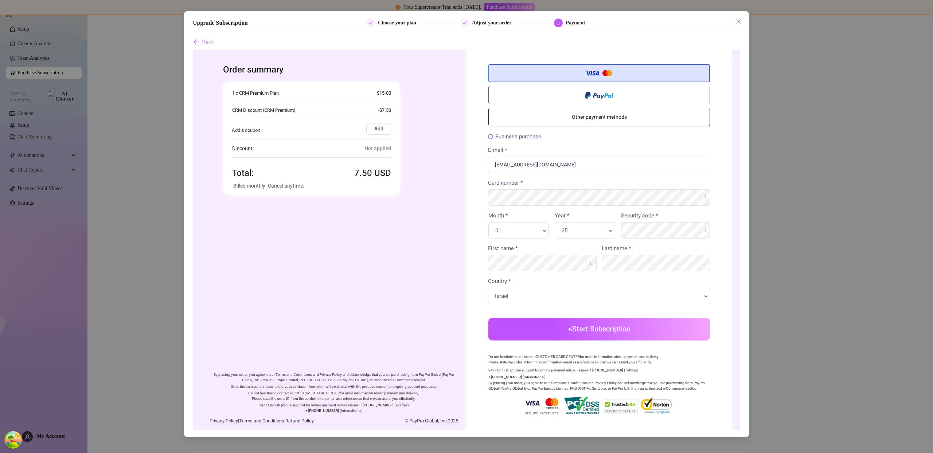
click at [593, 336] on button "Start Subscription" at bounding box center [598, 329] width 221 height 23
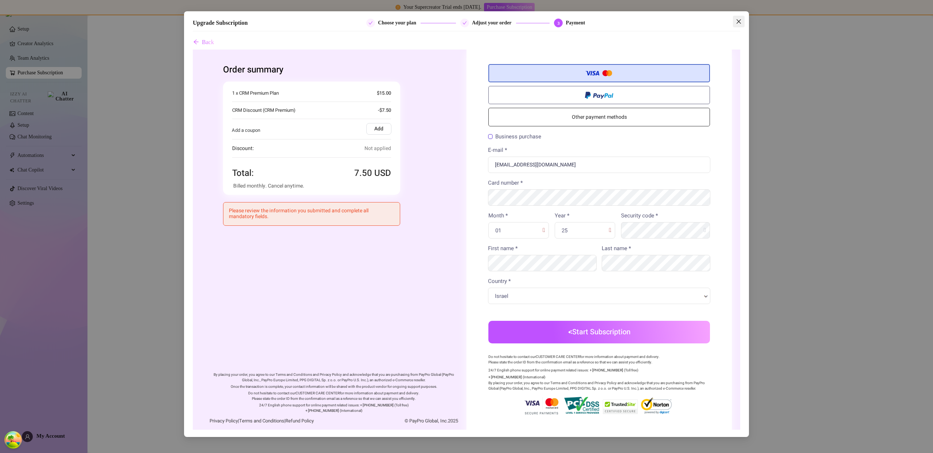
click at [740, 25] on button "Close" at bounding box center [739, 22] width 12 height 12
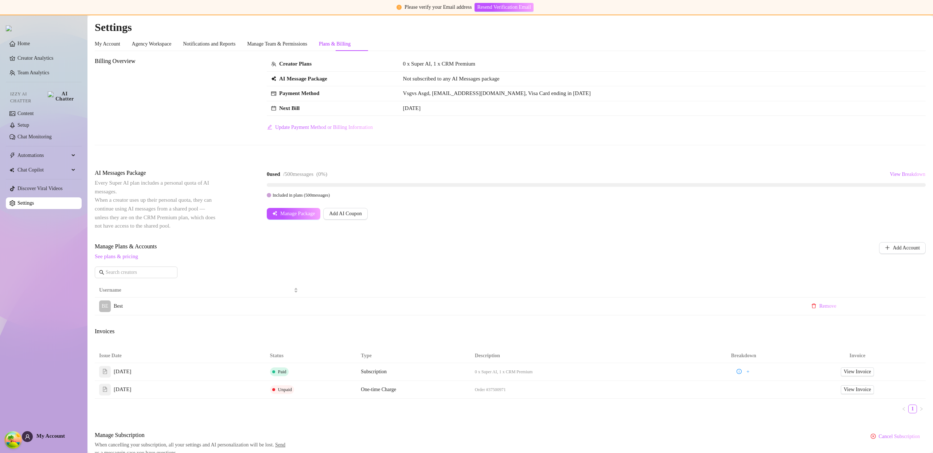
click at [453, 303] on td at bounding box center [551, 307] width 498 height 18
click at [453, 305] on td at bounding box center [551, 307] width 498 height 18
drag, startPoint x: 452, startPoint y: 303, endPoint x: 443, endPoint y: 281, distance: 24.6
click at [450, 299] on td at bounding box center [551, 307] width 498 height 18
click at [407, 268] on div "Manage Plans & Accounts See plans & pricing Add Account" at bounding box center [510, 263] width 831 height 42
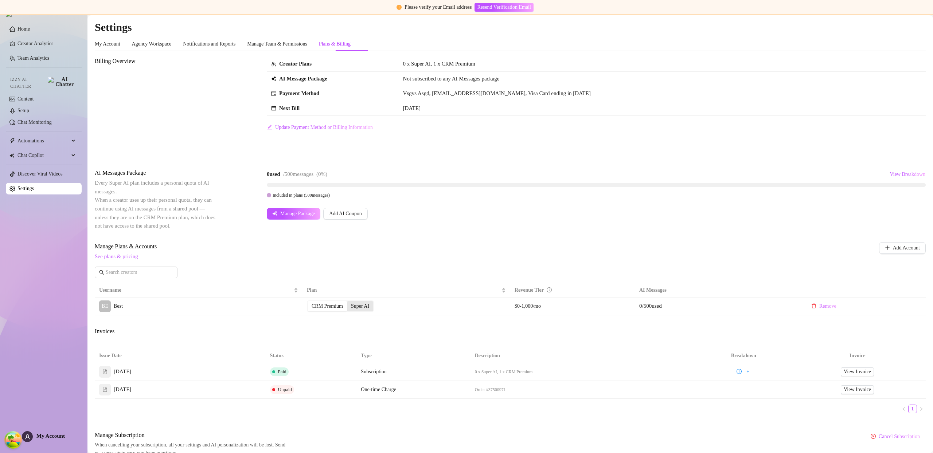
click at [369, 306] on div "Super AI" at bounding box center [360, 306] width 26 height 10
click at [349, 302] on input "Super AI" at bounding box center [349, 302] width 0 height 0
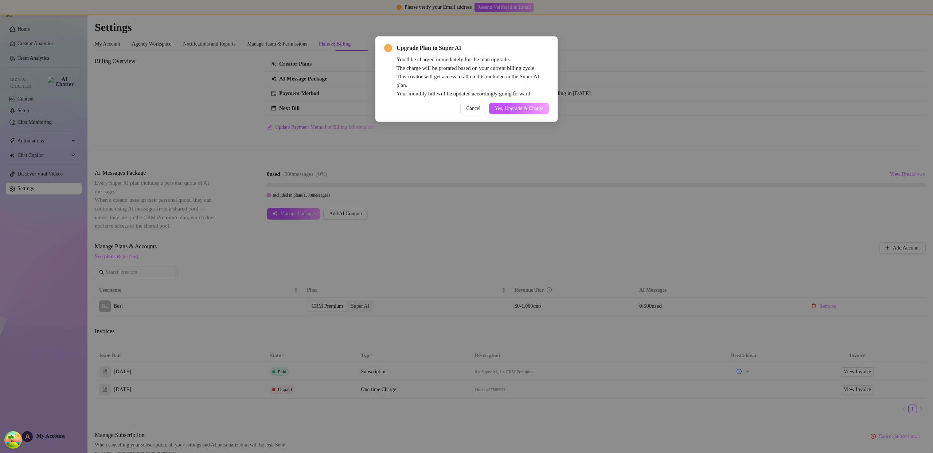
click at [519, 103] on div "Cancel Yes, Upgrade & Charge" at bounding box center [466, 109] width 165 height 12
click at [520, 106] on span "Yes, Upgrade & Charge" at bounding box center [518, 109] width 49 height 6
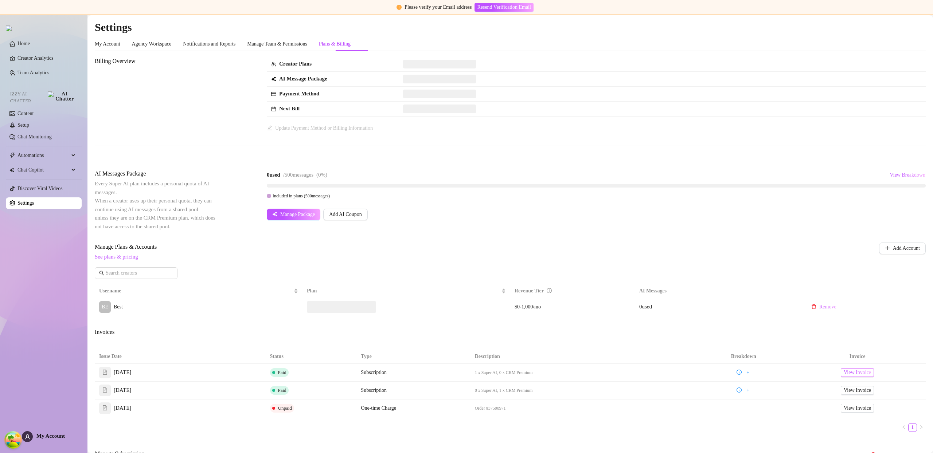
click at [847, 372] on span "View Invoice" at bounding box center [856, 373] width 27 height 8
click at [893, 249] on span "Add Account" at bounding box center [906, 248] width 27 height 6
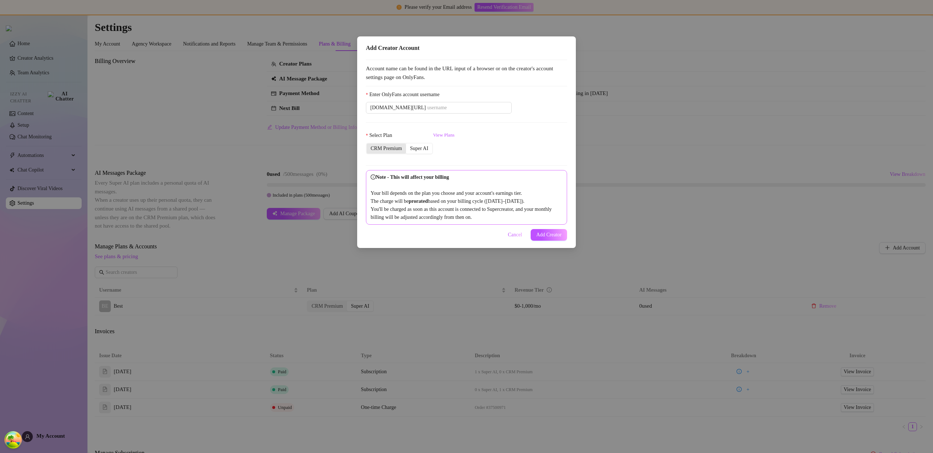
click at [389, 149] on div "CRM Premium" at bounding box center [385, 149] width 39 height 10
click at [368, 145] on input "CRM Premium" at bounding box center [368, 145] width 0 height 0
click at [427, 105] on input "Enter OnlyFans account username" at bounding box center [467, 108] width 80 height 8
paste input "savsvania"
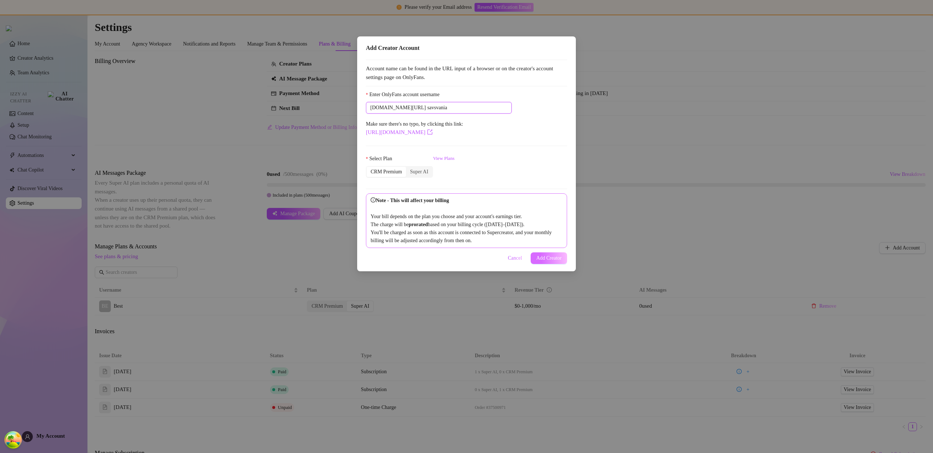
type input "savsvania"
click at [546, 254] on button "Add Creator" at bounding box center [548, 258] width 36 height 12
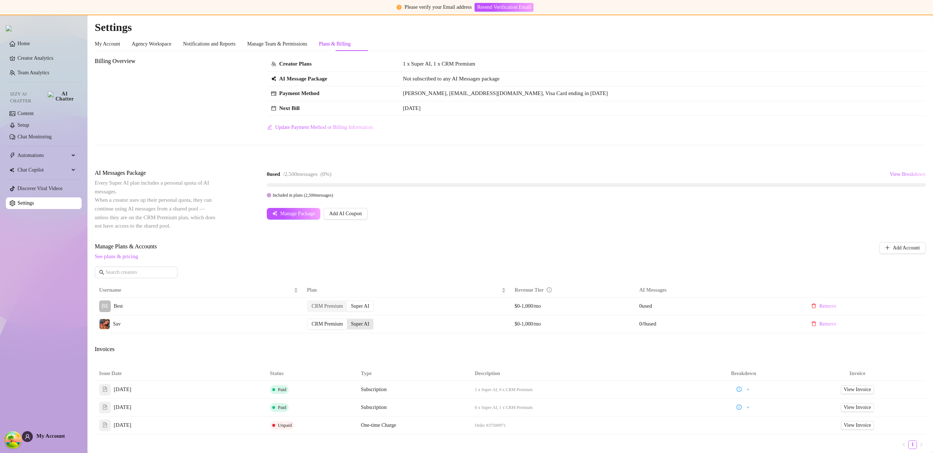
click at [365, 324] on div "Super AI" at bounding box center [360, 324] width 26 height 10
click at [349, 320] on input "Super AI" at bounding box center [349, 320] width 0 height 0
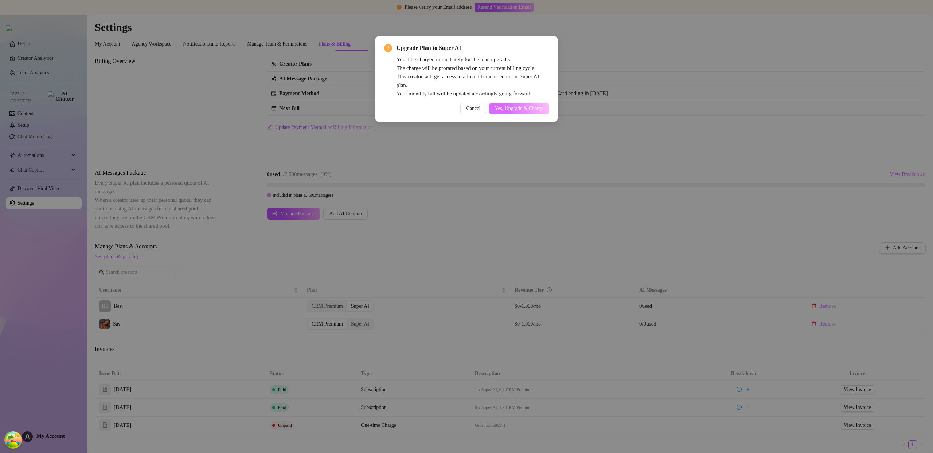
click at [504, 110] on span "Yes, Upgrade & Charge" at bounding box center [518, 109] width 49 height 6
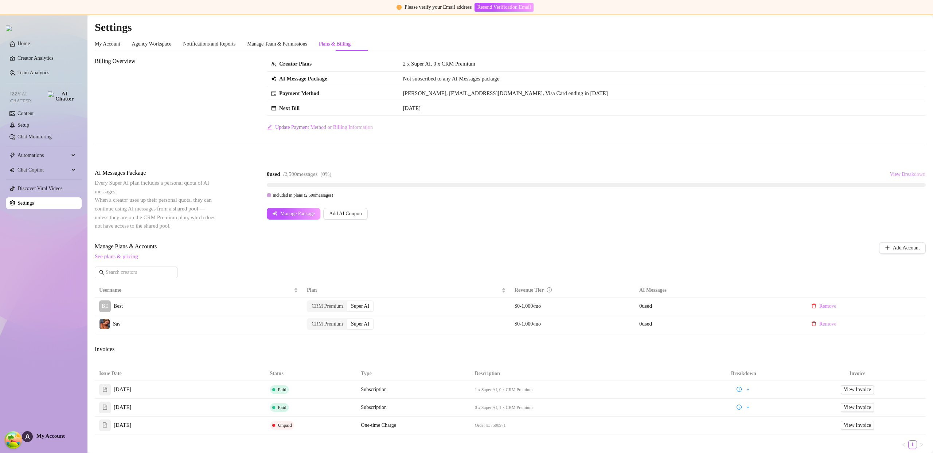
click at [889, 172] on span "View Breakdown" at bounding box center [907, 175] width 36 height 6
click at [899, 176] on span "View Breakdown" at bounding box center [907, 175] width 36 height 6
click at [905, 170] on button "View Breakdown" at bounding box center [907, 175] width 36 height 12
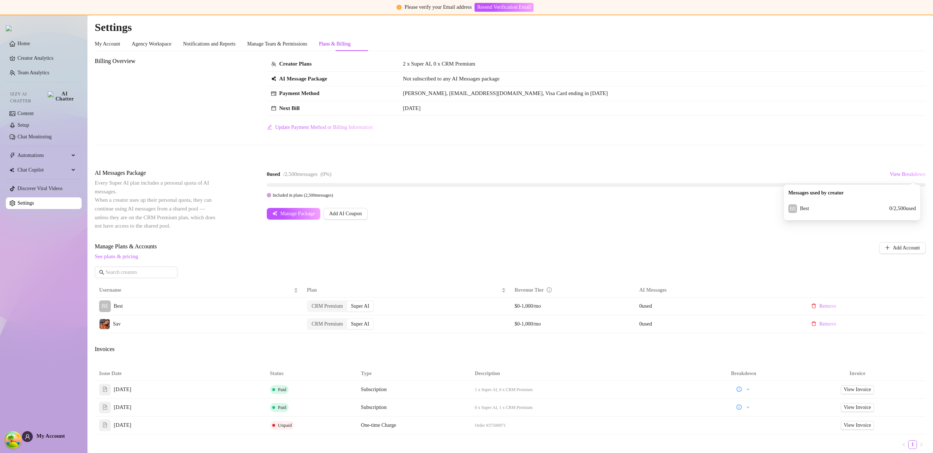
click at [891, 158] on div "Billing Overview Creator Plans 2 x Super AI, 0 x CRM Premium AI Message Package…" at bounding box center [510, 275] width 831 height 436
click at [848, 388] on span "View Invoice" at bounding box center [856, 390] width 27 height 8
drag, startPoint x: 893, startPoint y: 168, endPoint x: 895, endPoint y: 172, distance: 5.6
click at [893, 168] on div "Billing Overview Creator Plans 2 x Super AI, 0 x CRM Premium AI Message Package…" at bounding box center [510, 284] width 831 height 454
click at [896, 173] on span "View Breakdown" at bounding box center [907, 175] width 36 height 6
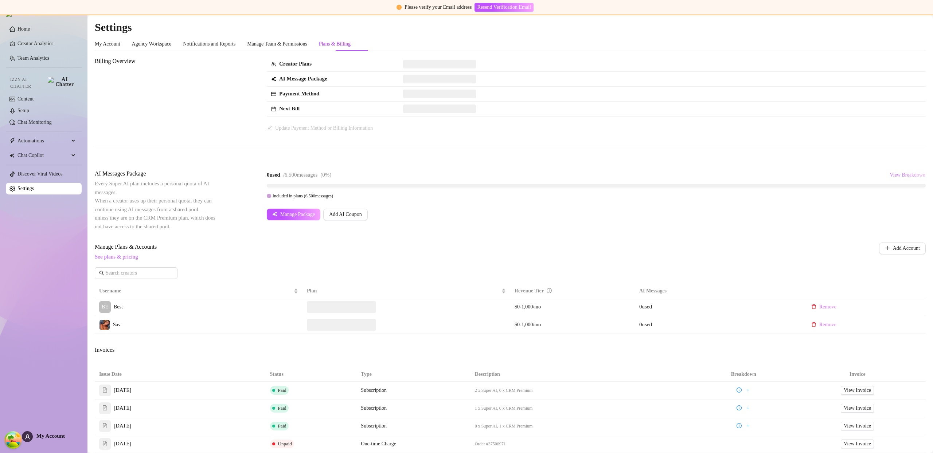
click at [892, 174] on span "View Breakdown" at bounding box center [907, 175] width 36 height 6
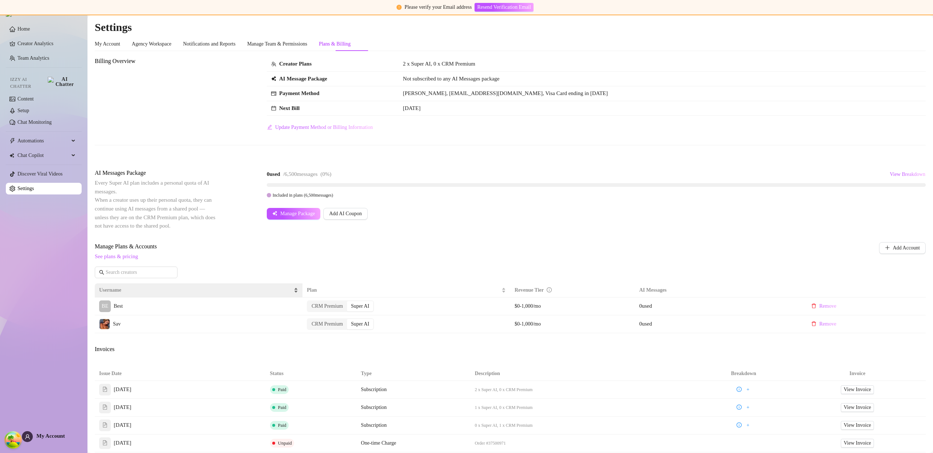
scroll to position [88, 0]
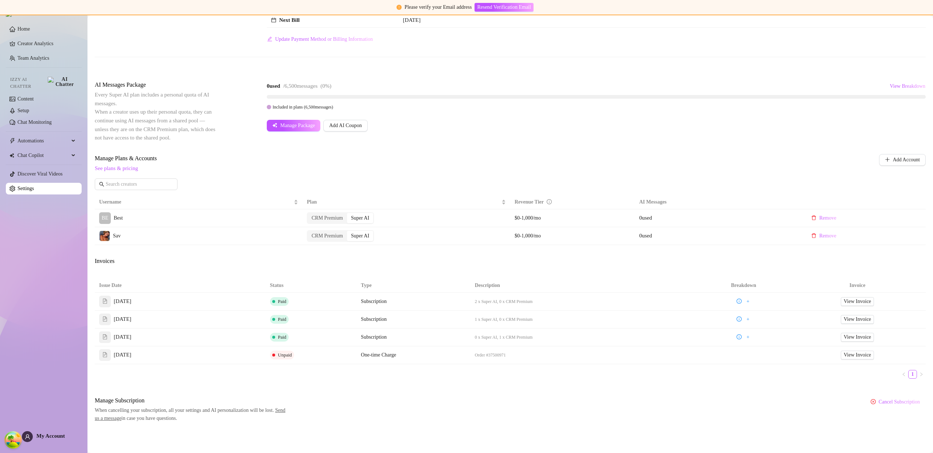
click at [54, 431] on div "My Account" at bounding box center [43, 436] width 43 height 11
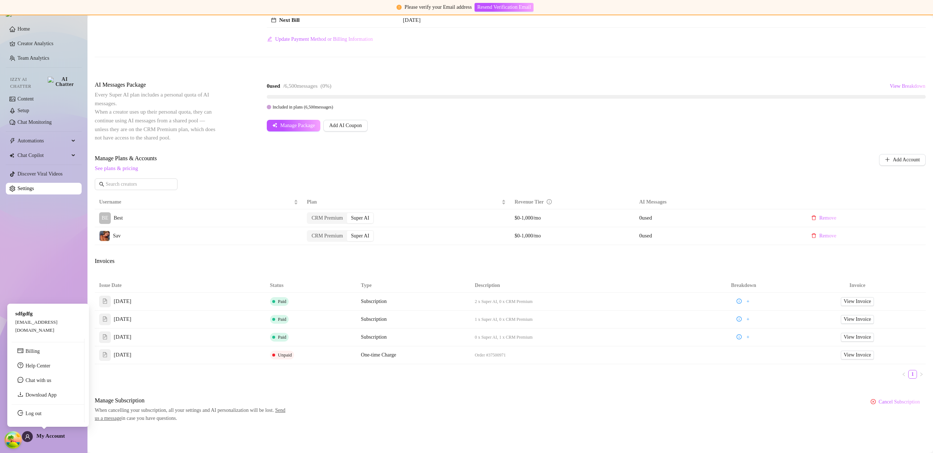
click at [54, 433] on span "My Account" at bounding box center [50, 436] width 28 height 6
click at [42, 416] on link "Log out" at bounding box center [34, 413] width 16 height 5
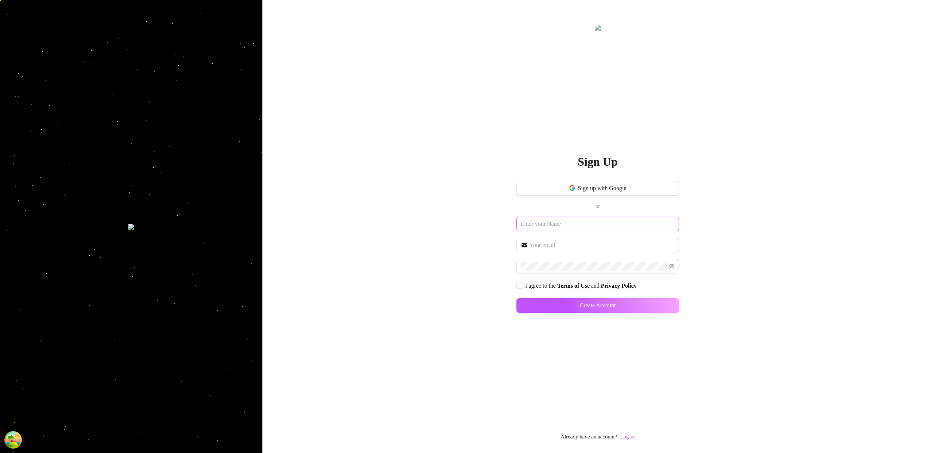
click at [616, 231] on input "text" at bounding box center [597, 224] width 162 height 15
type input "sdsdfljk;sfdjkl"
click at [573, 242] on input "text" at bounding box center [601, 245] width 145 height 9
type input "[EMAIL_ADDRESS][DOMAIN_NAME]"
click at [667, 309] on button "Create Account" at bounding box center [597, 305] width 162 height 15
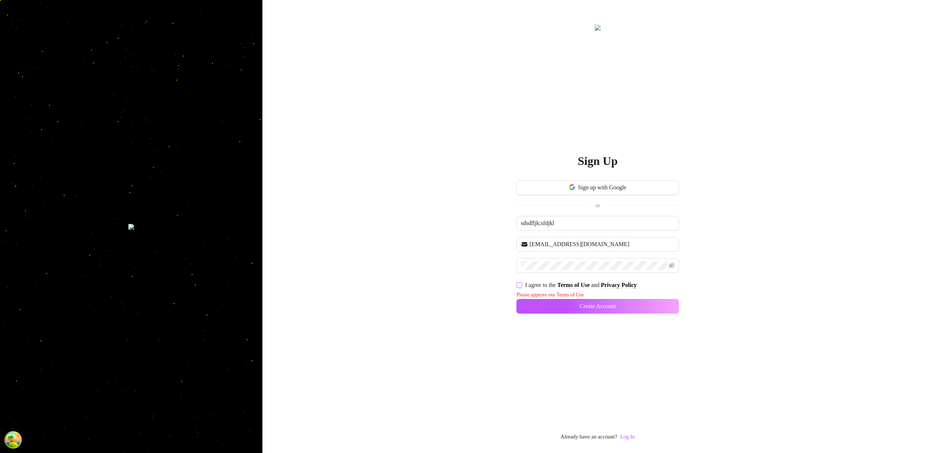
click at [520, 286] on input "I agree to the Terms of Use and Privacy Policy" at bounding box center [518, 284] width 5 height 5
checkbox input "true"
click at [622, 322] on div "Sign Up Sign up with Google or sdsdfljk;sfdjkl njlsdaf@lkadffn.com I agree to t…" at bounding box center [597, 232] width 162 height 418
click at [623, 308] on button "Create Account" at bounding box center [597, 305] width 162 height 15
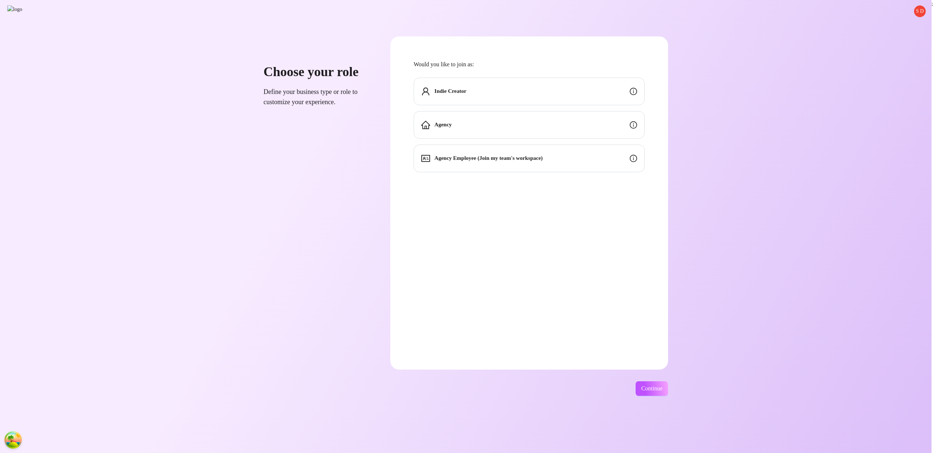
click at [493, 97] on div "Indie Creator" at bounding box center [528, 92] width 231 height 28
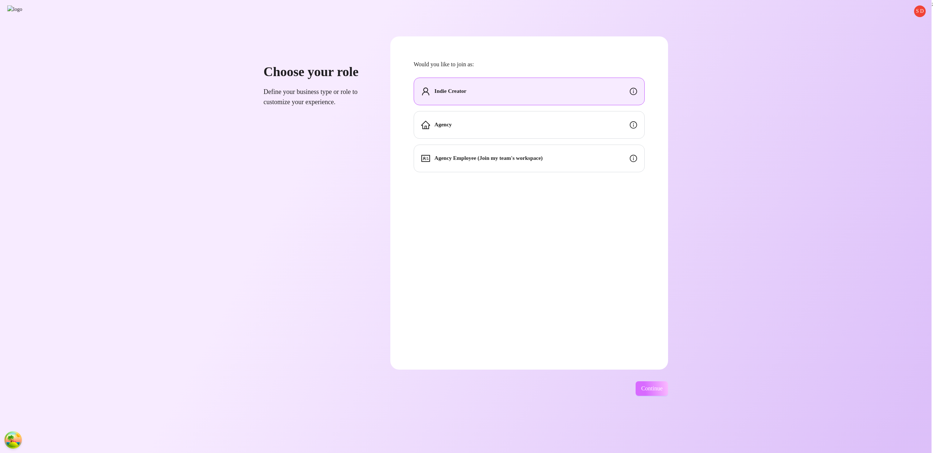
click at [667, 383] on button "Continue" at bounding box center [651, 388] width 32 height 15
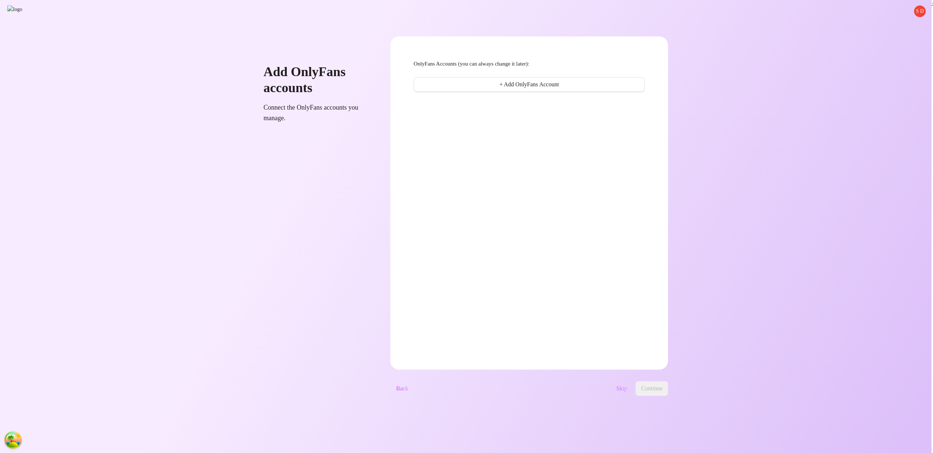
click at [632, 385] on button "Skip" at bounding box center [621, 388] width 22 height 15
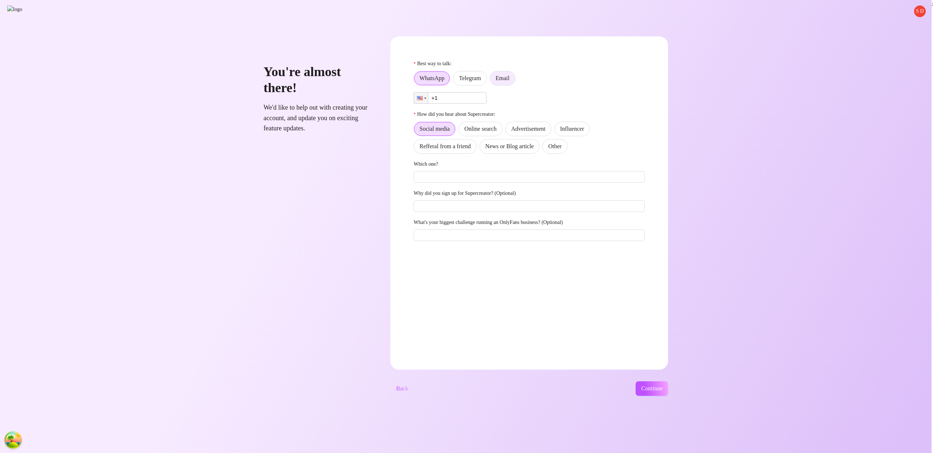
click at [509, 81] on span "Email" at bounding box center [502, 78] width 14 height 6
click at [492, 80] on input "Email" at bounding box center [492, 80] width 0 height 0
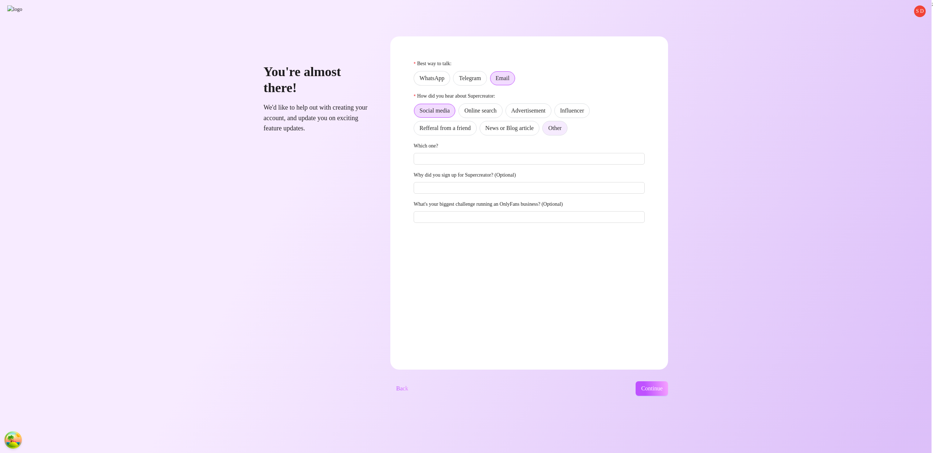
click at [561, 125] on span "Other" at bounding box center [554, 128] width 13 height 6
click at [544, 130] on input "Other" at bounding box center [544, 130] width 0 height 0
click at [666, 383] on button "Continue" at bounding box center [651, 388] width 32 height 15
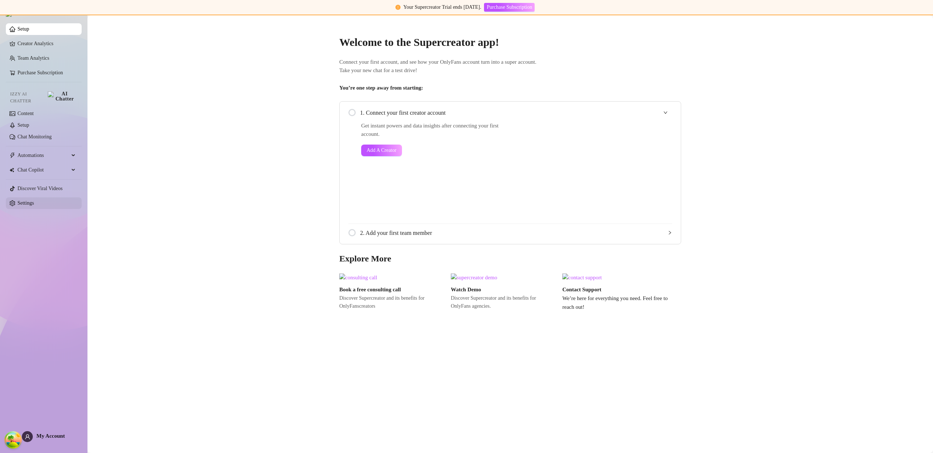
click at [21, 200] on link "Settings" at bounding box center [25, 202] width 16 height 5
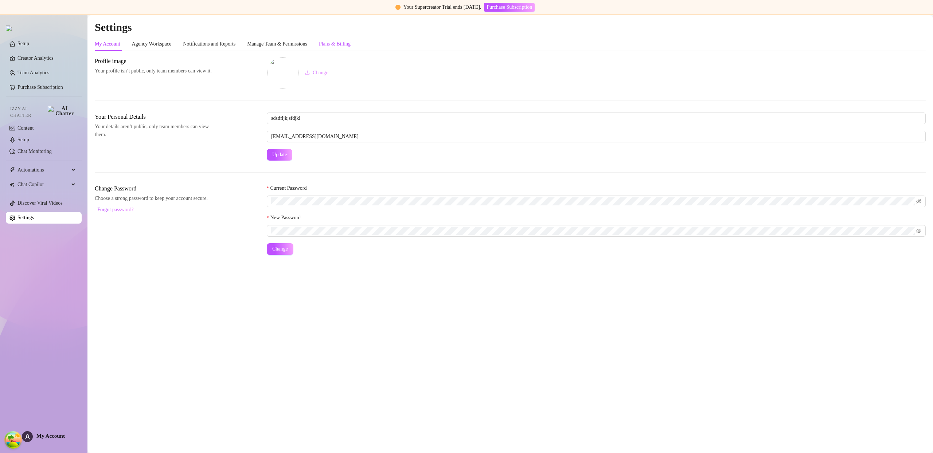
click at [350, 43] on div "Plans & Billing" at bounding box center [335, 44] width 32 height 8
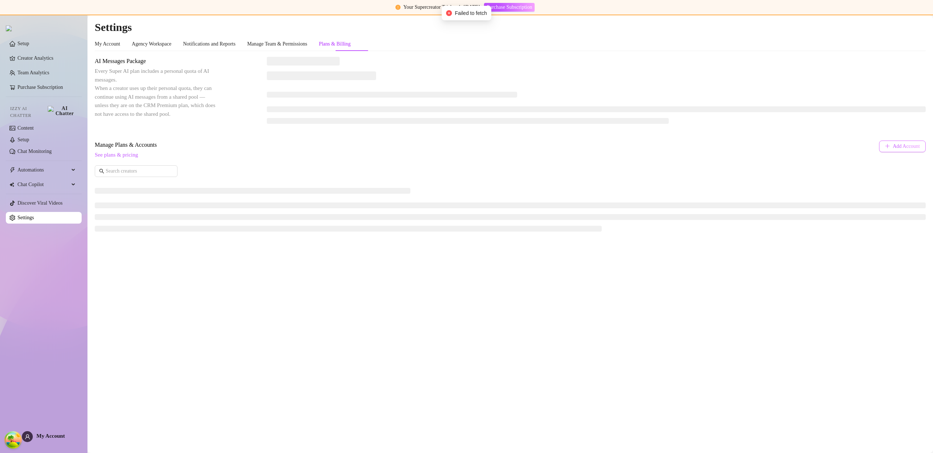
click at [893, 146] on span "Add Account" at bounding box center [906, 147] width 27 height 6
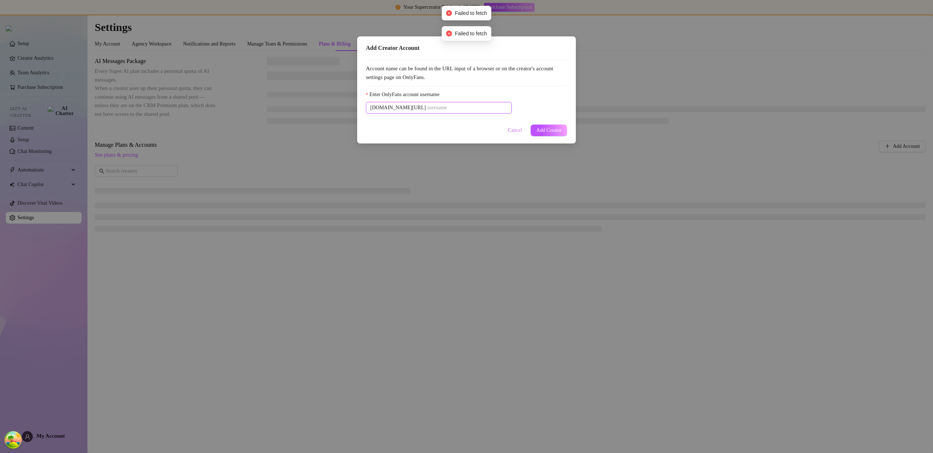
paste input "u21892667nice"
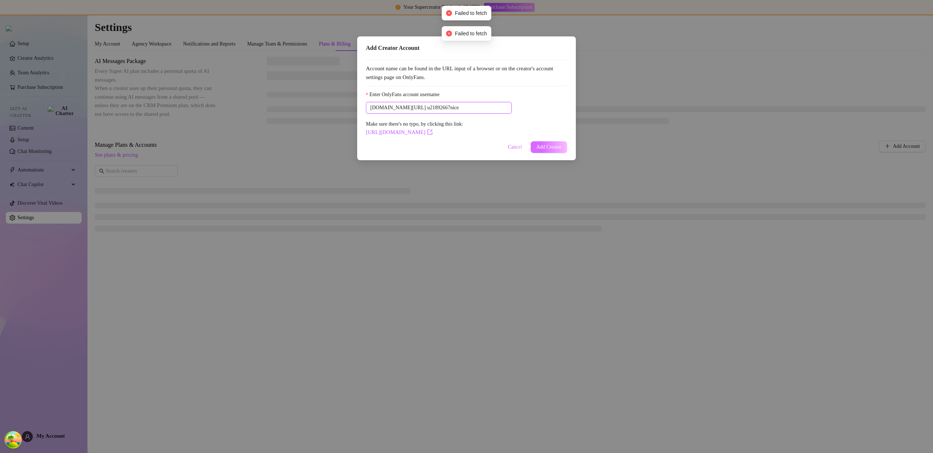
type input "u21892667nice"
click at [543, 148] on span "Add Creator" at bounding box center [549, 147] width 26 height 6
click at [512, 149] on span "Cancel" at bounding box center [515, 147] width 14 height 6
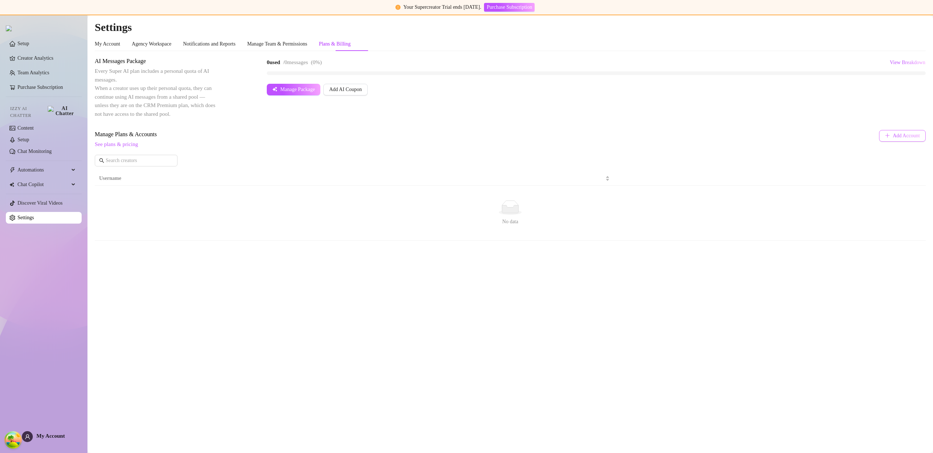
click at [893, 136] on span "Add Account" at bounding box center [906, 136] width 27 height 6
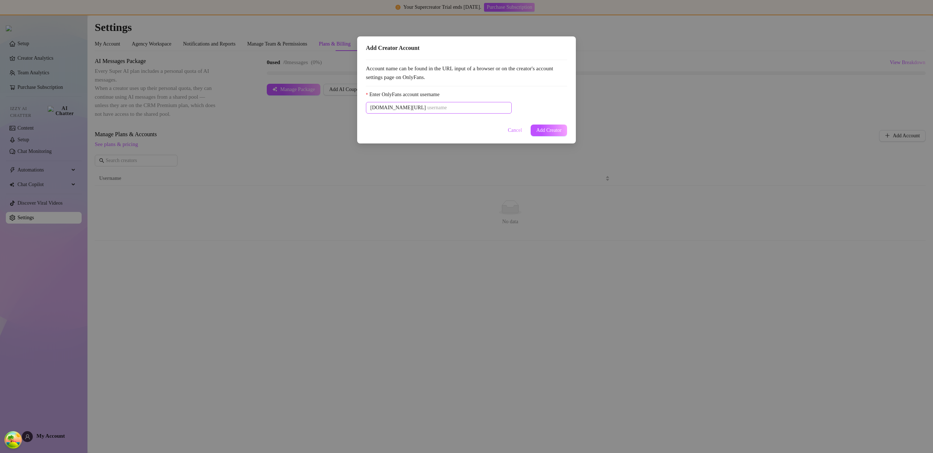
click at [476, 112] on span "onlyfans.com/" at bounding box center [439, 108] width 146 height 12
paste input "u21892667nice"
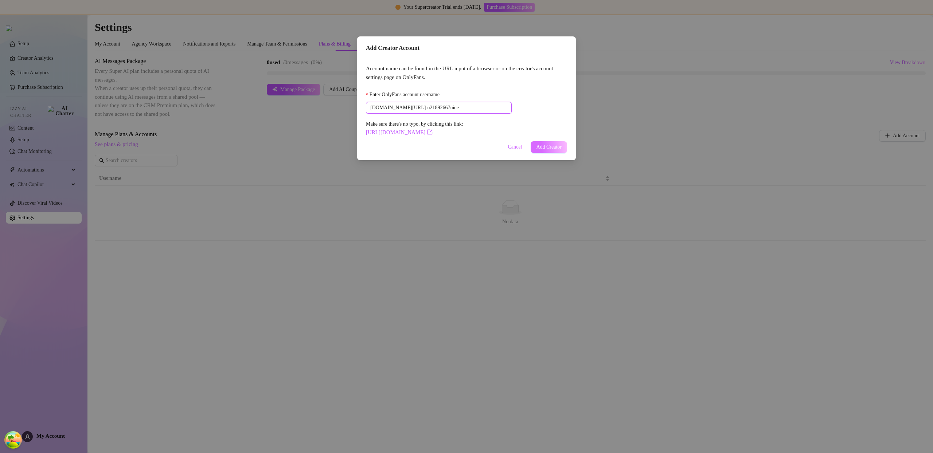
type input "u21892667nice"
click at [551, 145] on span "Add Creator" at bounding box center [549, 147] width 26 height 6
click at [515, 145] on span "Cancel" at bounding box center [515, 147] width 14 height 6
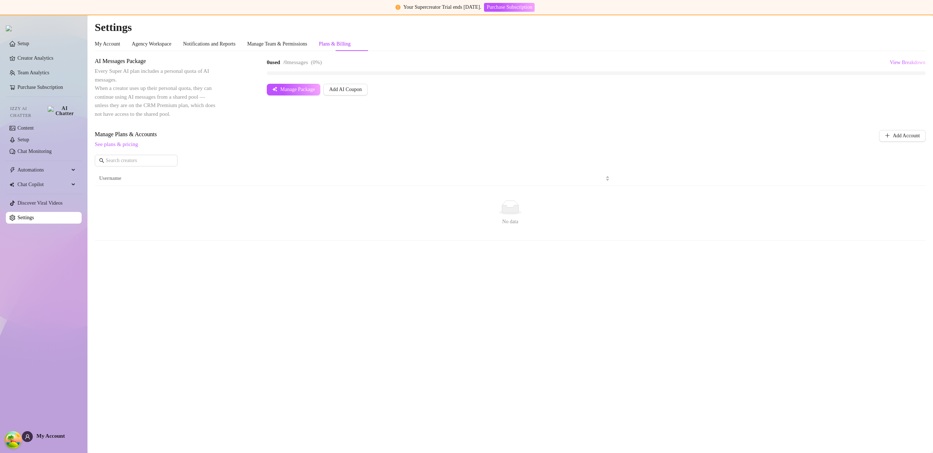
click at [756, 147] on span "See plans & pricing" at bounding box center [462, 144] width 734 height 9
click at [895, 134] on span "Add Account" at bounding box center [906, 136] width 27 height 6
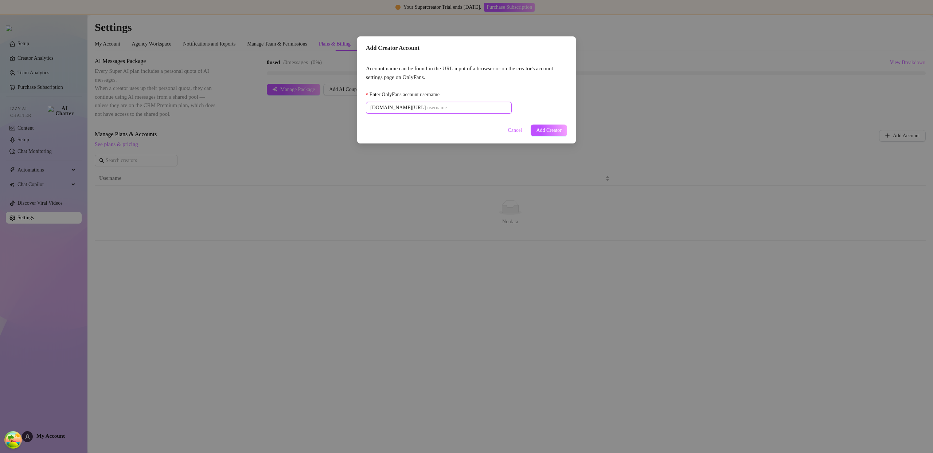
paste input "u21892667nice"
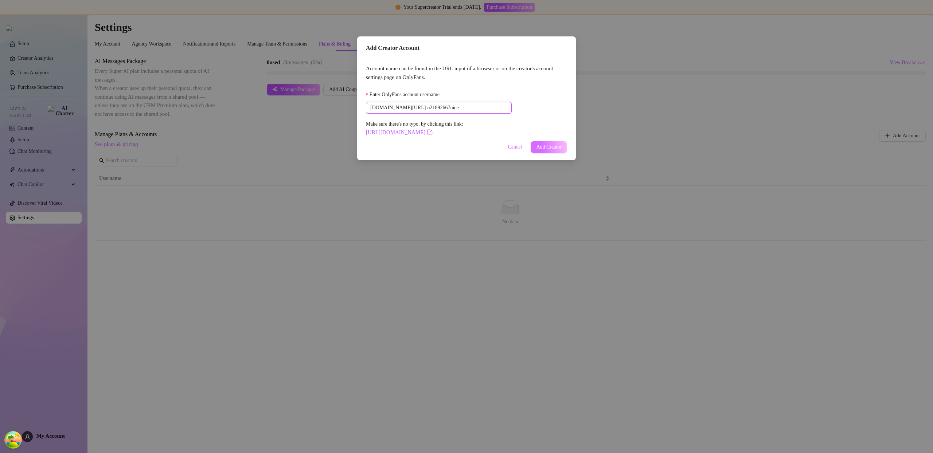
type input "u21892667nice"
click at [552, 142] on button "Add Creator" at bounding box center [548, 147] width 36 height 12
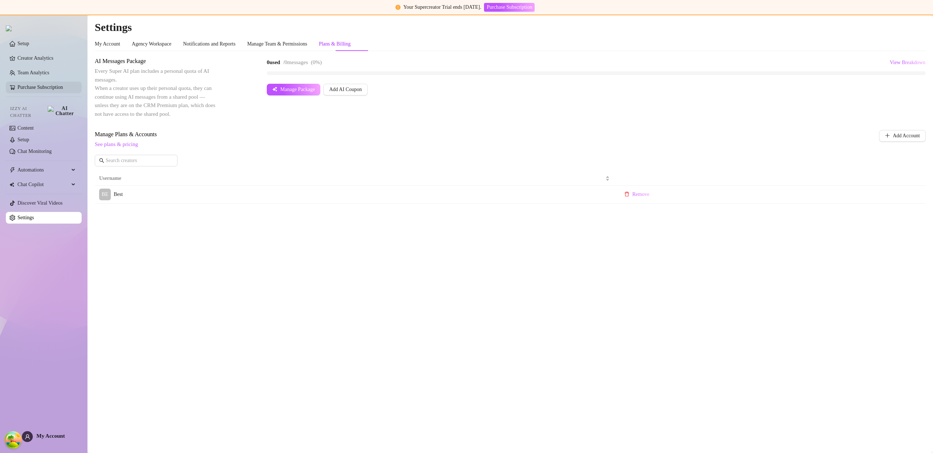
click at [51, 87] on link "Purchase Subscription" at bounding box center [40, 87] width 46 height 5
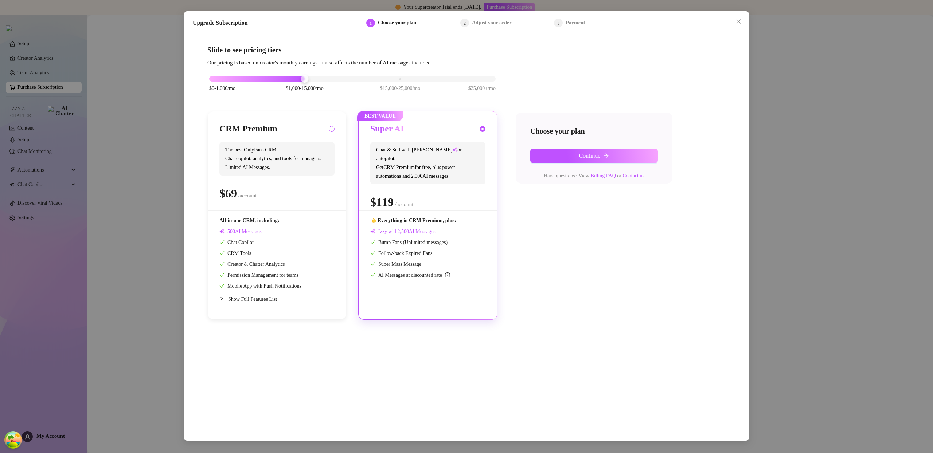
click at [332, 128] on input "radio" at bounding box center [331, 129] width 3 height 5
radio input "true"
radio input "false"
click at [560, 162] on button "Continue" at bounding box center [594, 156] width 128 height 15
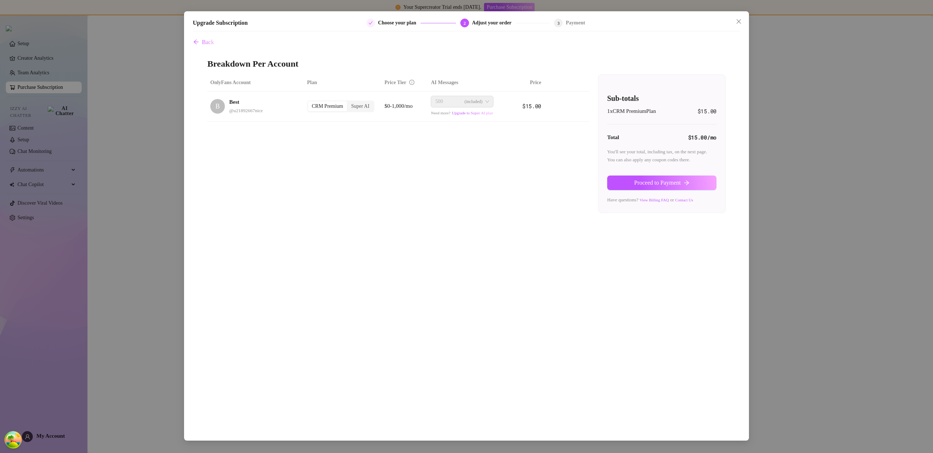
click at [207, 42] on span "Back" at bounding box center [208, 42] width 12 height 7
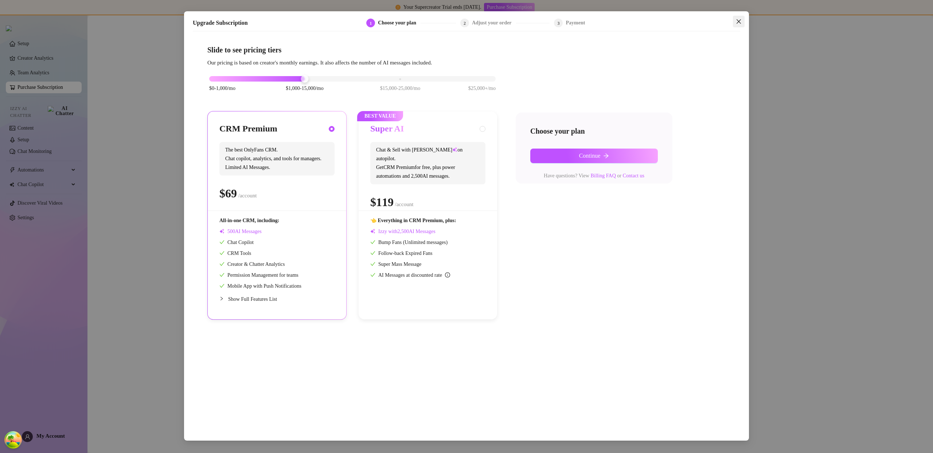
click at [740, 21] on icon "close" at bounding box center [738, 22] width 6 height 6
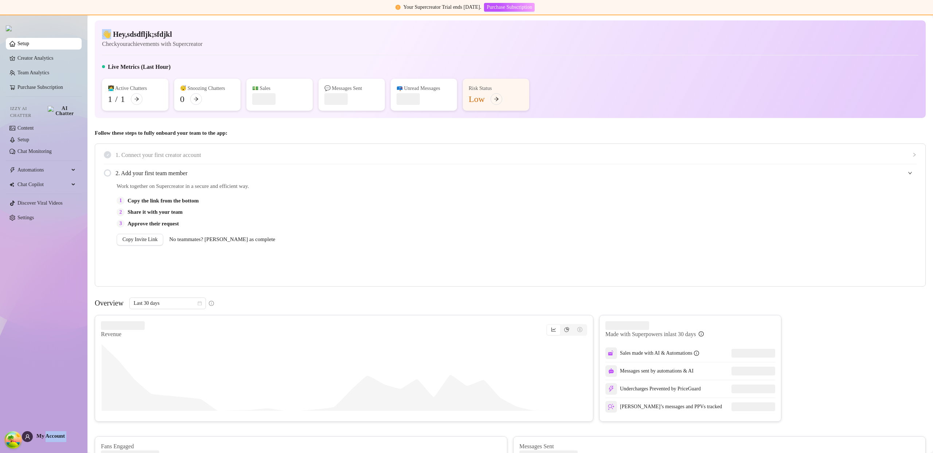
click at [49, 437] on span "My Account" at bounding box center [50, 436] width 28 height 6
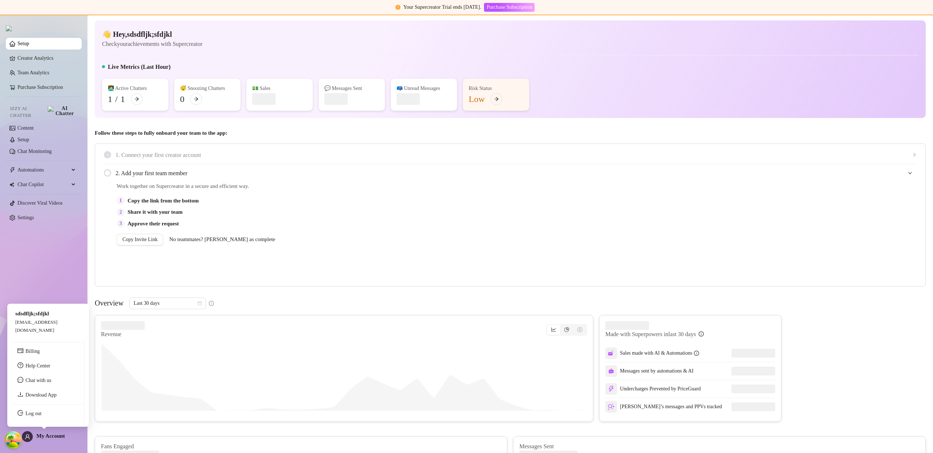
click at [43, 437] on span "My Account" at bounding box center [50, 436] width 28 height 6
click at [36, 263] on div "Setup Creator Analytics Team Analytics Purchase Subscription Izzy AI Chatter Co…" at bounding box center [44, 231] width 76 height 432
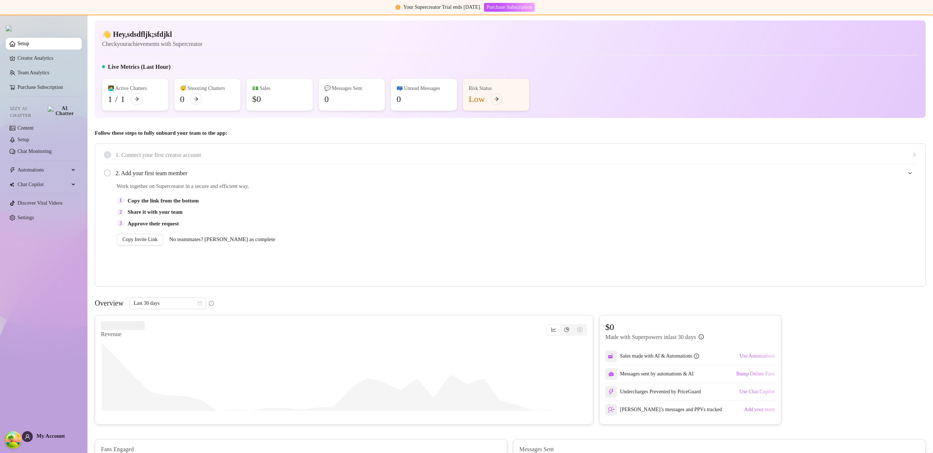
click at [40, 433] on span "My Account" at bounding box center [50, 436] width 28 height 6
click at [54, 283] on div "Setup Creator Analytics Team Analytics Purchase Subscription Izzy AI Chatter Co…" at bounding box center [44, 231] width 76 height 432
click at [43, 90] on link "Purchase Subscription" at bounding box center [40, 87] width 46 height 5
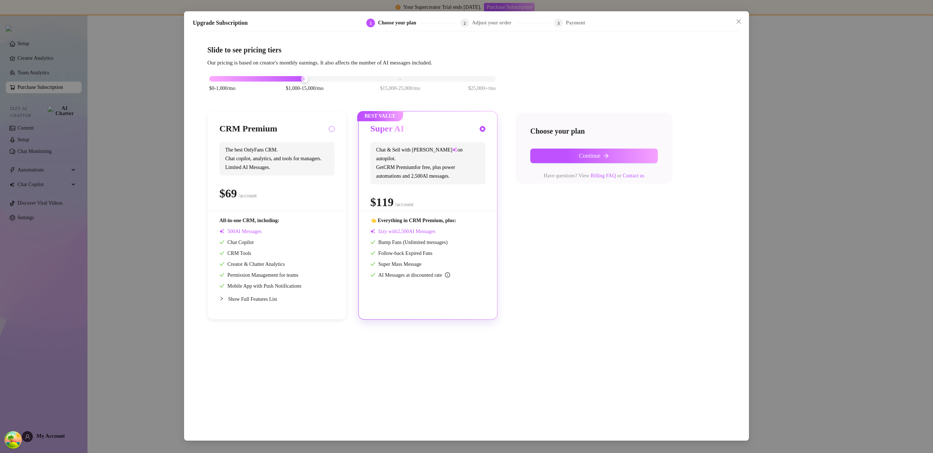
click at [330, 130] on input "radio" at bounding box center [331, 129] width 3 height 5
radio input "true"
radio input "false"
click at [590, 153] on span "Continue" at bounding box center [589, 156] width 21 height 7
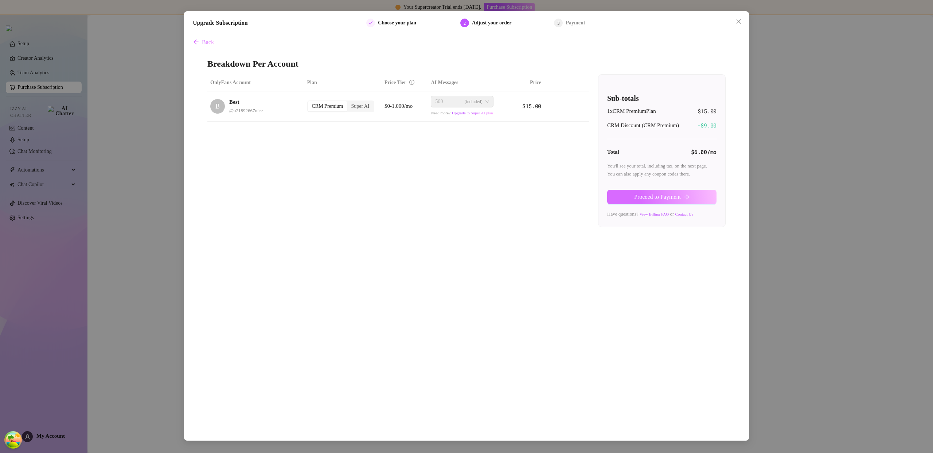
click at [650, 198] on span "Proceed to Payment" at bounding box center [657, 197] width 47 height 7
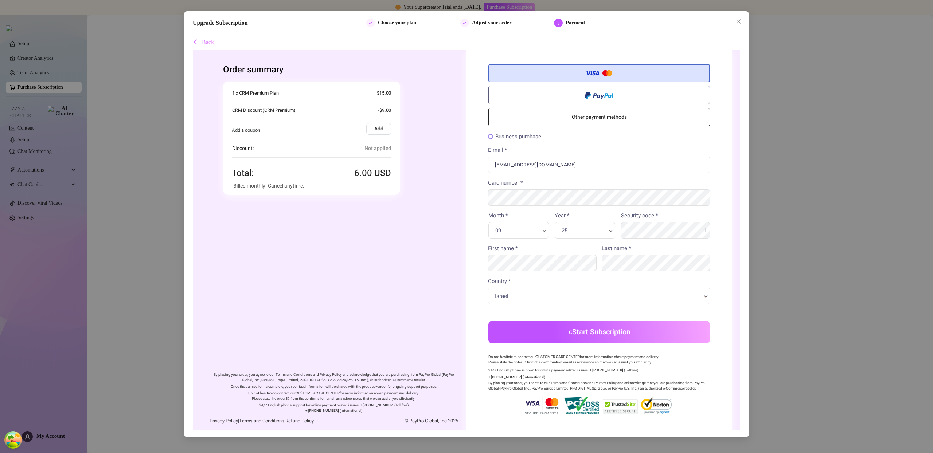
click at [575, 225] on div "25 Year * Year *" at bounding box center [584, 230] width 60 height 16
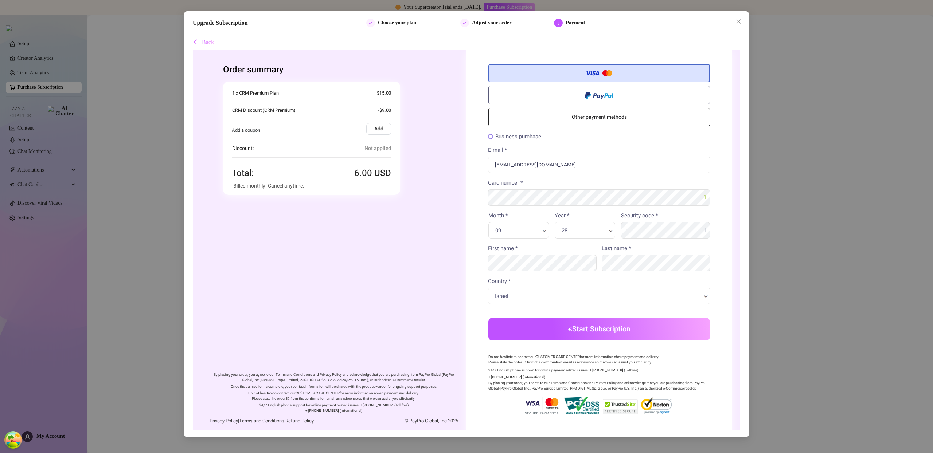
click at [594, 328] on button "Start Subscription" at bounding box center [598, 329] width 221 height 23
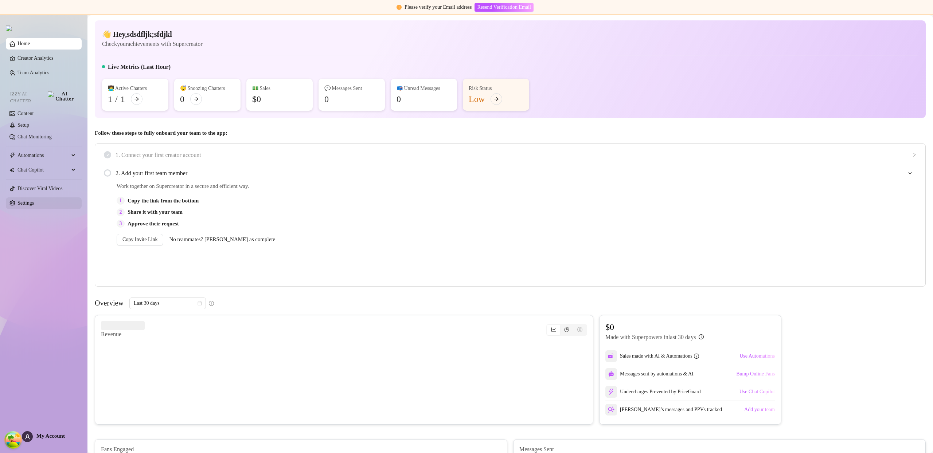
click at [31, 200] on link "Settings" at bounding box center [25, 202] width 16 height 5
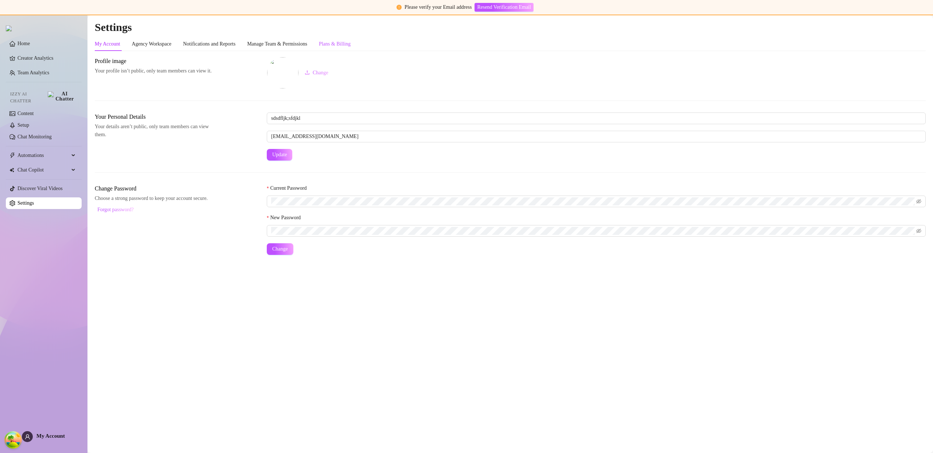
click at [348, 46] on div "Plans & Billing" at bounding box center [335, 44] width 32 height 8
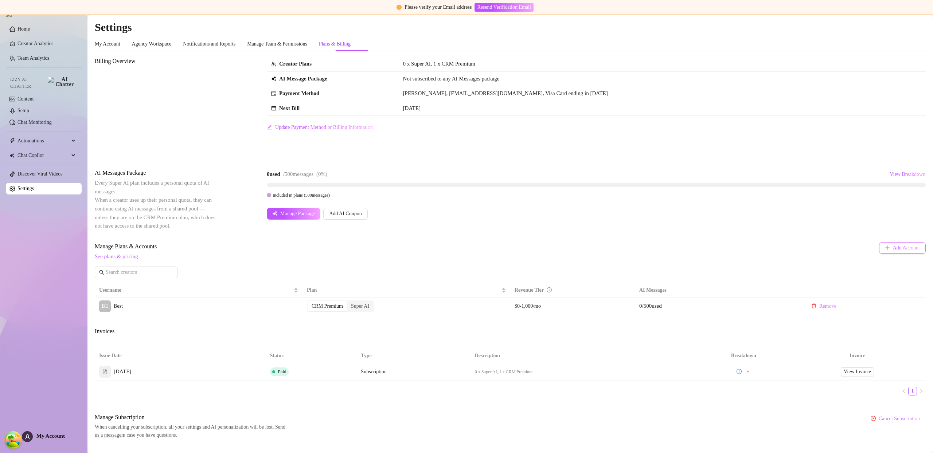
click at [893, 248] on span "Add Account" at bounding box center [906, 248] width 27 height 6
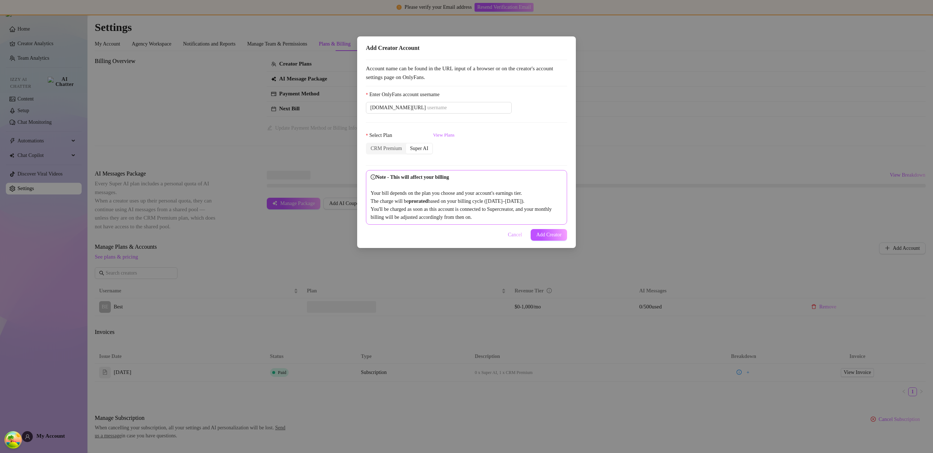
click at [510, 238] on span "Cancel" at bounding box center [515, 235] width 14 height 6
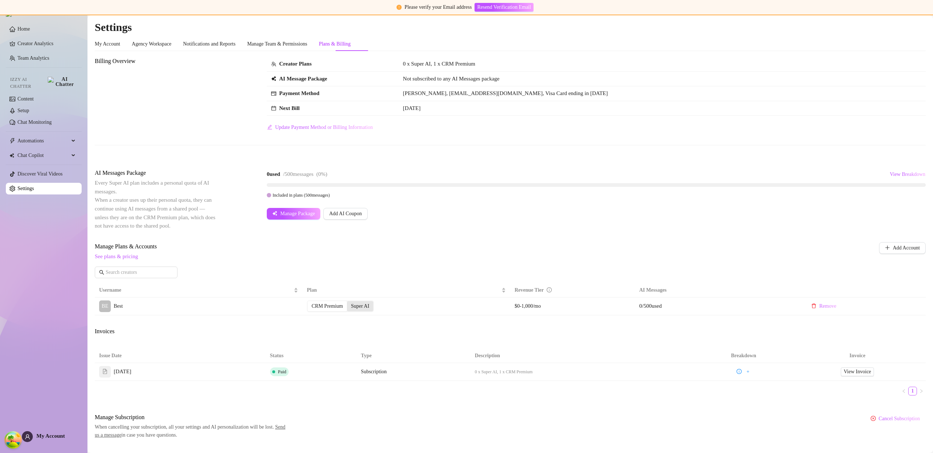
click at [362, 307] on div "Super AI" at bounding box center [360, 306] width 26 height 10
click at [349, 302] on input "Super AI" at bounding box center [349, 302] width 0 height 0
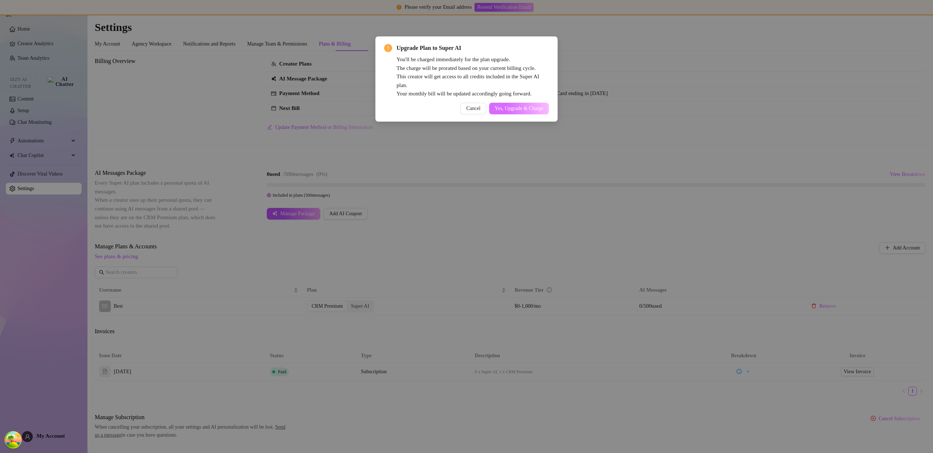
click at [526, 110] on span "Yes, Upgrade & Charge" at bounding box center [518, 109] width 49 height 6
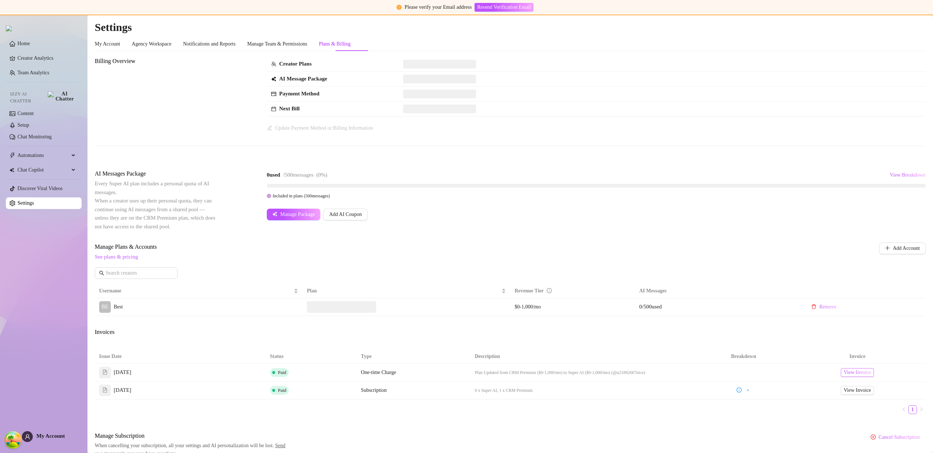
click at [846, 375] on span "View Invoice" at bounding box center [856, 373] width 27 height 8
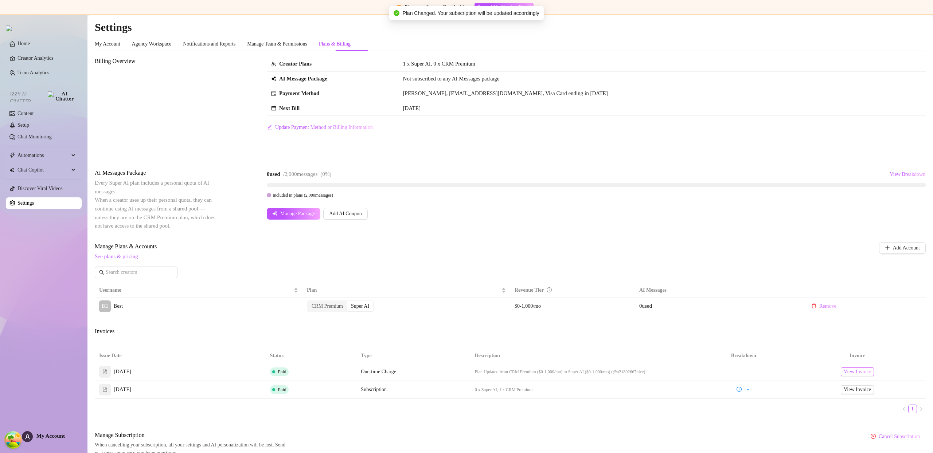
click at [866, 371] on span "View Invoice" at bounding box center [856, 372] width 27 height 8
click at [842, 396] on td "View Invoice" at bounding box center [857, 390] width 137 height 18
click at [845, 391] on span "View Invoice" at bounding box center [856, 390] width 27 height 8
click at [896, 250] on span "Add Account" at bounding box center [906, 248] width 27 height 6
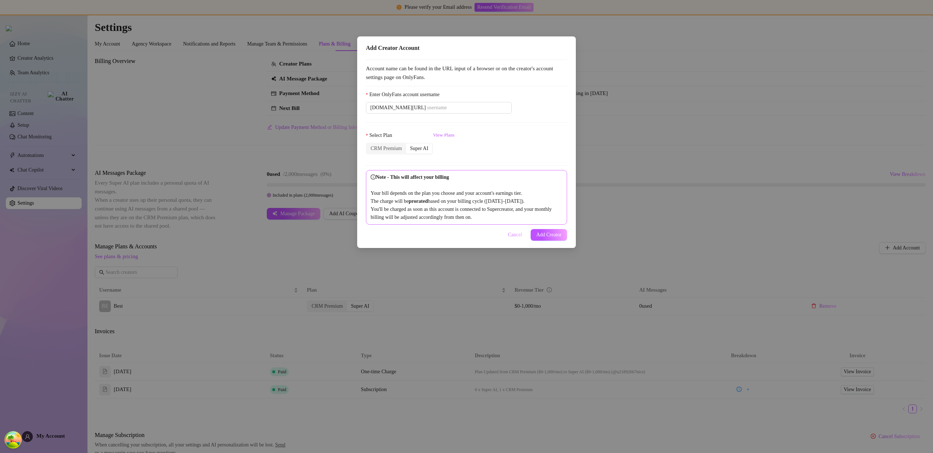
click at [508, 238] on span "Cancel" at bounding box center [515, 235] width 14 height 6
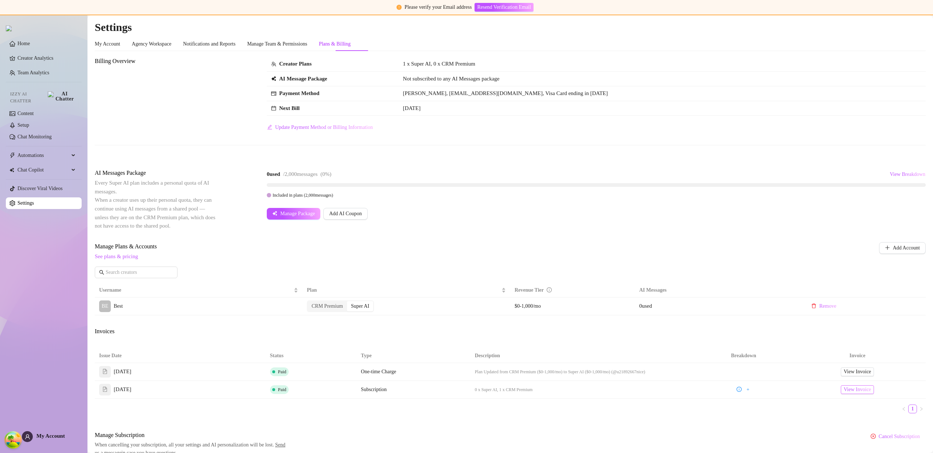
click at [848, 389] on span "View Invoice" at bounding box center [856, 390] width 27 height 8
click at [905, 248] on span "Add Account" at bounding box center [906, 248] width 27 height 6
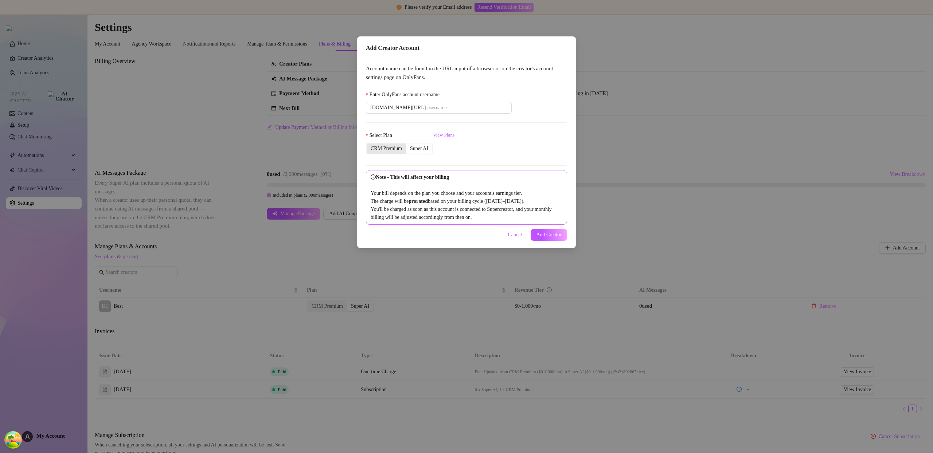
click at [392, 145] on div "CRM Premium" at bounding box center [385, 149] width 39 height 10
click at [368, 145] on input "CRM Premium" at bounding box center [368, 145] width 0 height 0
click at [427, 107] on input "Enter OnlyFans account username" at bounding box center [467, 108] width 80 height 8
click at [462, 106] on input "Enter OnlyFans account username" at bounding box center [467, 108] width 80 height 8
paste input "savsvania"
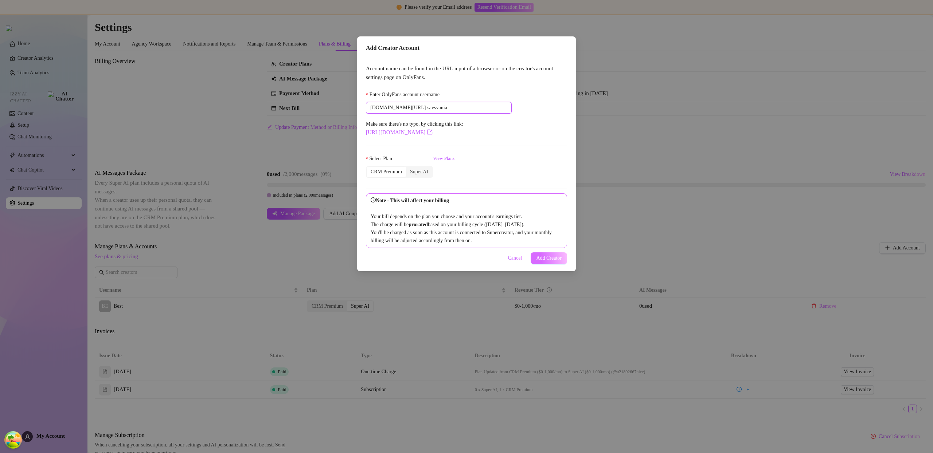
type input "savsvania"
click at [549, 260] on button "Add Creator" at bounding box center [548, 258] width 36 height 12
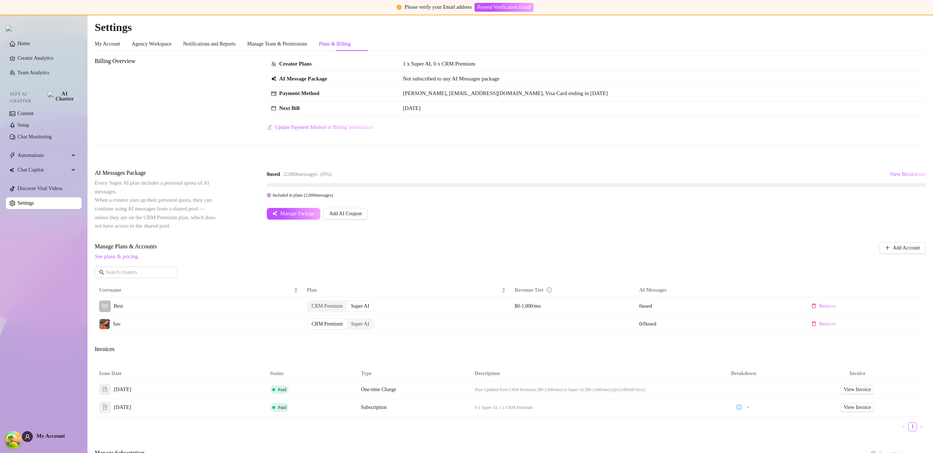
click at [684, 97] on td "[PERSON_NAME], [EMAIL_ADDRESS][DOMAIN_NAME], Visa Card ending in [DATE]" at bounding box center [662, 93] width 527 height 15
click at [368, 324] on div "Super AI" at bounding box center [360, 324] width 26 height 10
click at [349, 320] on input "Super AI" at bounding box center [349, 320] width 0 height 0
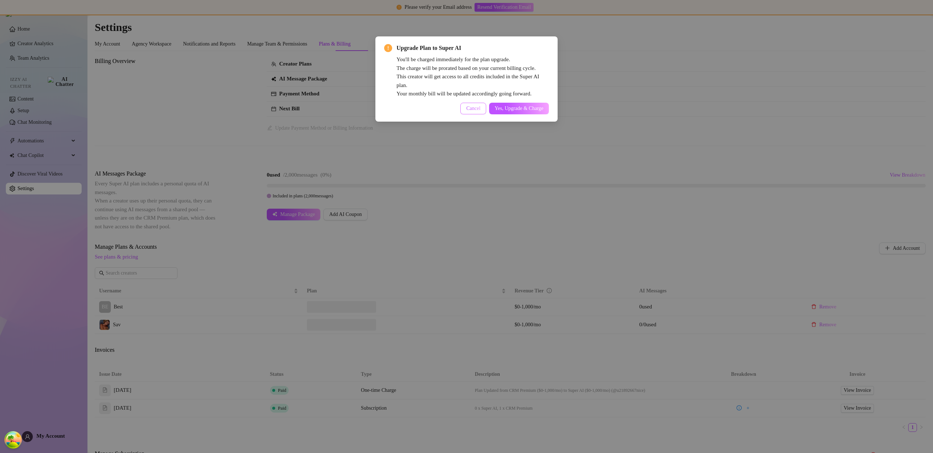
click at [466, 109] on span "Cancel" at bounding box center [473, 109] width 14 height 6
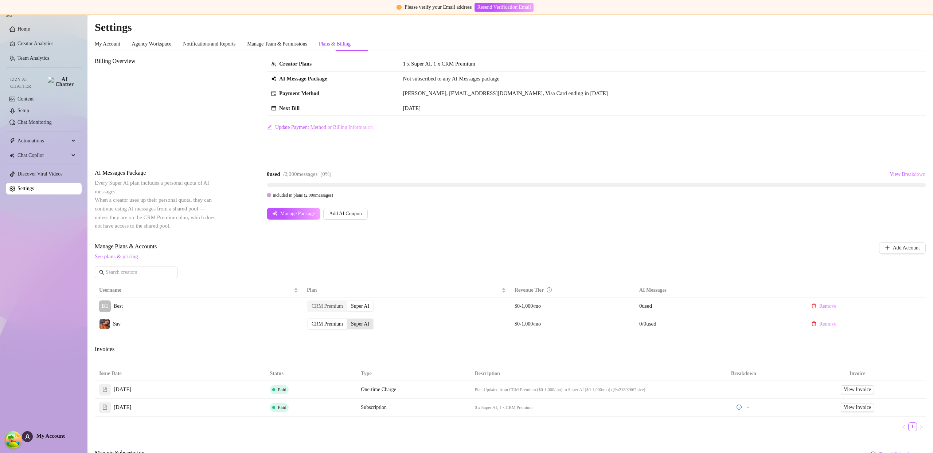
click at [365, 322] on div "Super AI" at bounding box center [360, 324] width 26 height 10
click at [349, 320] on input "Super AI" at bounding box center [349, 320] width 0 height 0
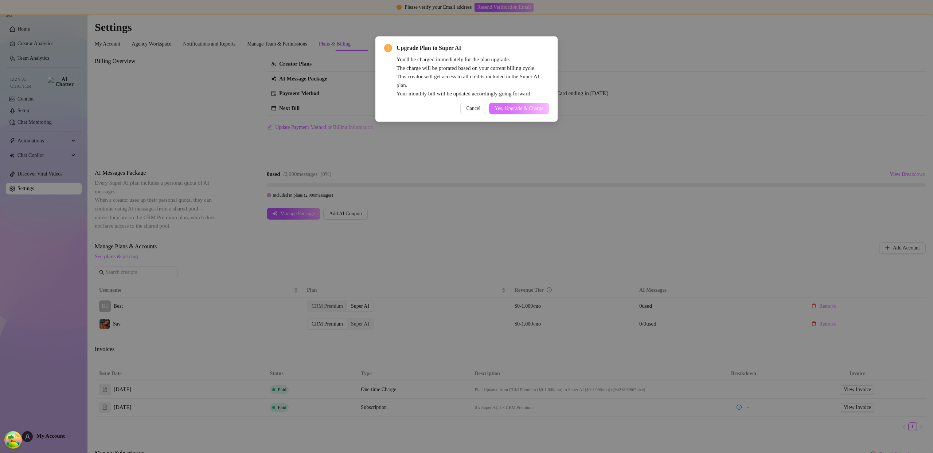
click at [522, 109] on span "Yes, Upgrade & Charge" at bounding box center [518, 109] width 49 height 6
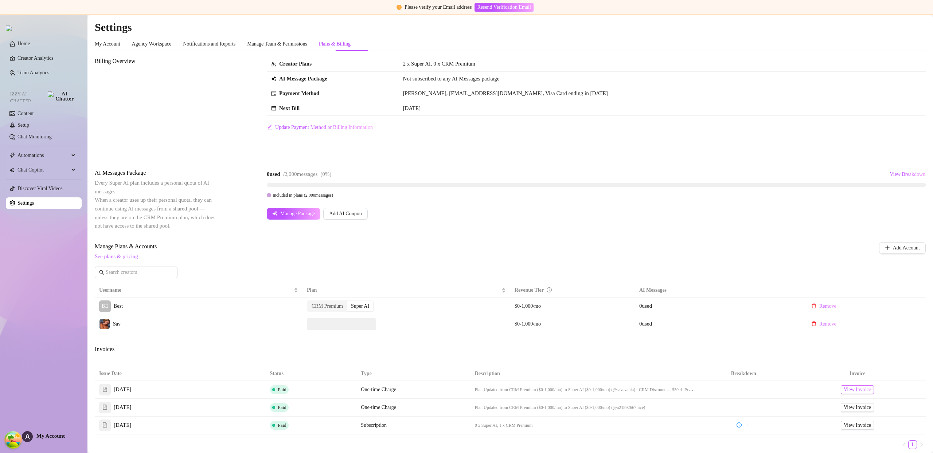
click at [859, 388] on span "View Invoice" at bounding box center [856, 390] width 27 height 8
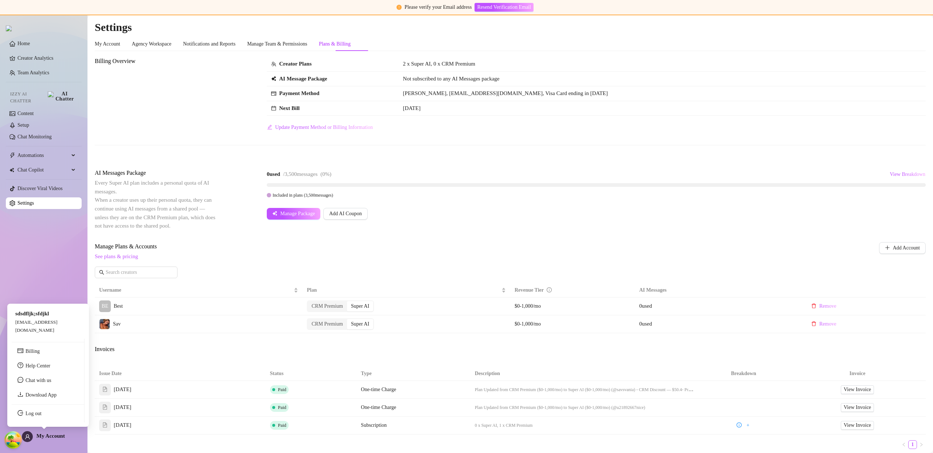
click at [48, 436] on span "My Account" at bounding box center [50, 436] width 28 height 6
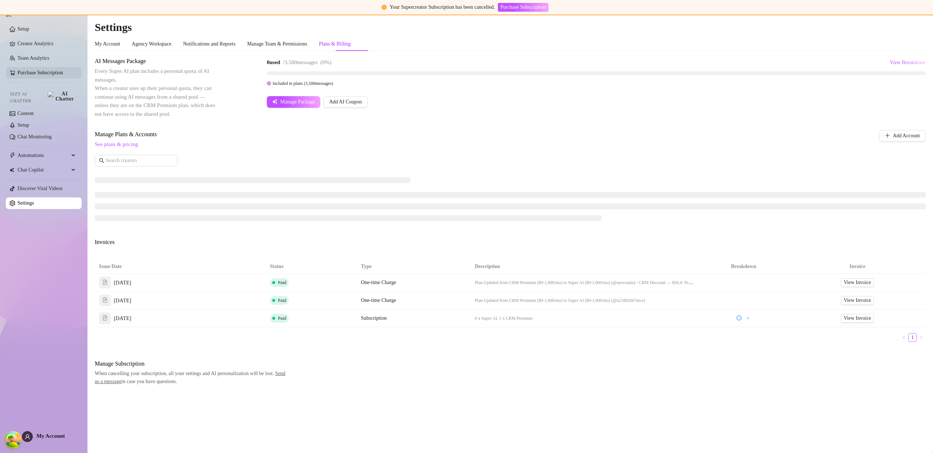
click at [40, 73] on link "Purchase Subscription" at bounding box center [40, 72] width 46 height 5
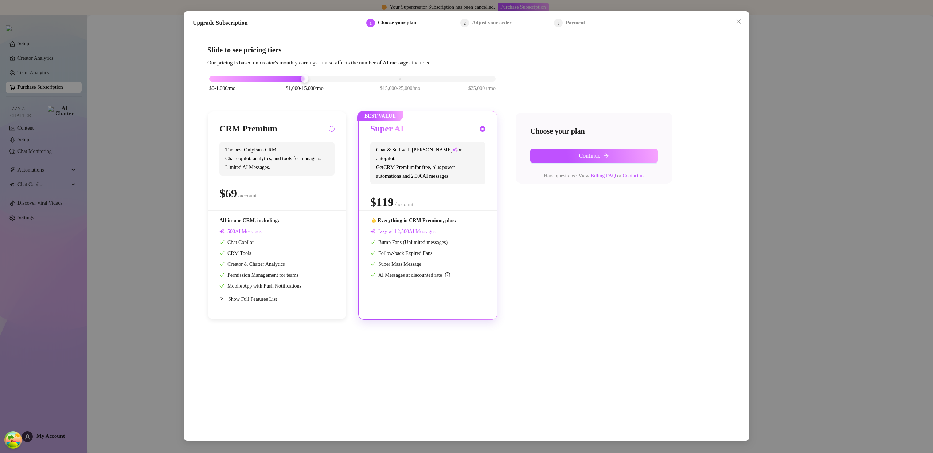
click at [332, 128] on input "radio" at bounding box center [331, 129] width 3 height 5
radio input "true"
radio input "false"
click at [581, 158] on span "Continue" at bounding box center [589, 156] width 21 height 7
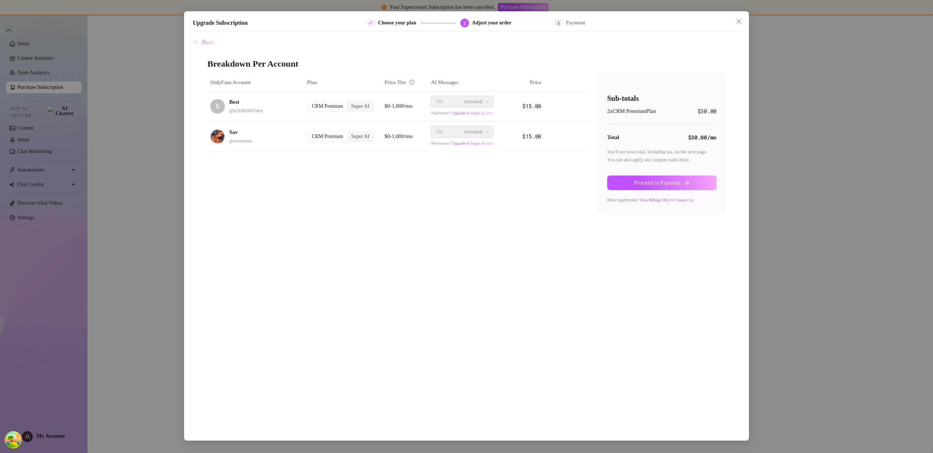
click at [203, 45] on span "Back" at bounding box center [208, 42] width 12 height 7
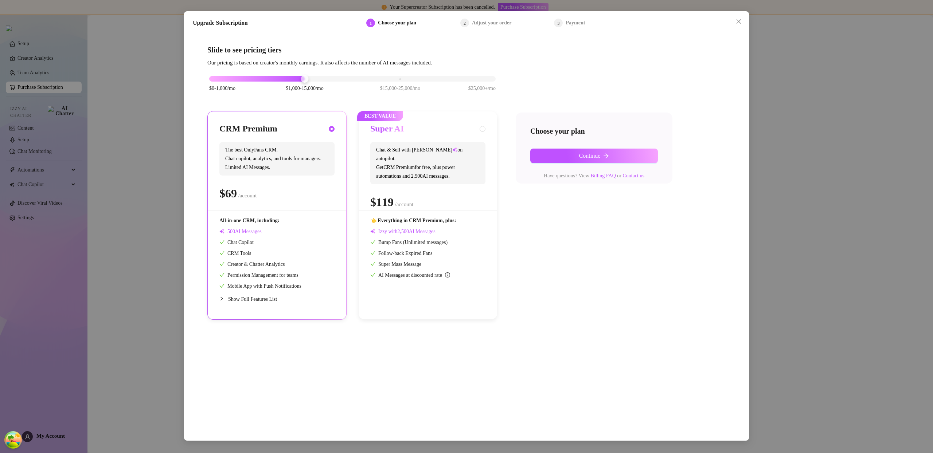
drag, startPoint x: 475, startPoint y: 126, endPoint x: 499, endPoint y: 133, distance: 25.7
click at [475, 126] on div "Super AI" at bounding box center [427, 129] width 115 height 12
radio input "false"
radio input "true"
click at [549, 146] on div "Choose your plan Continue Have questions? View Billing FAQ or Contact us" at bounding box center [593, 148] width 157 height 71
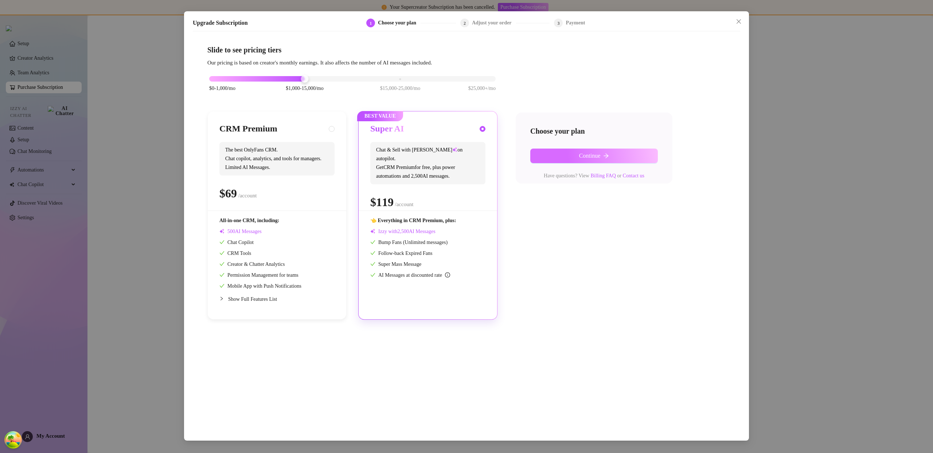
click at [560, 154] on button "Continue" at bounding box center [594, 156] width 128 height 15
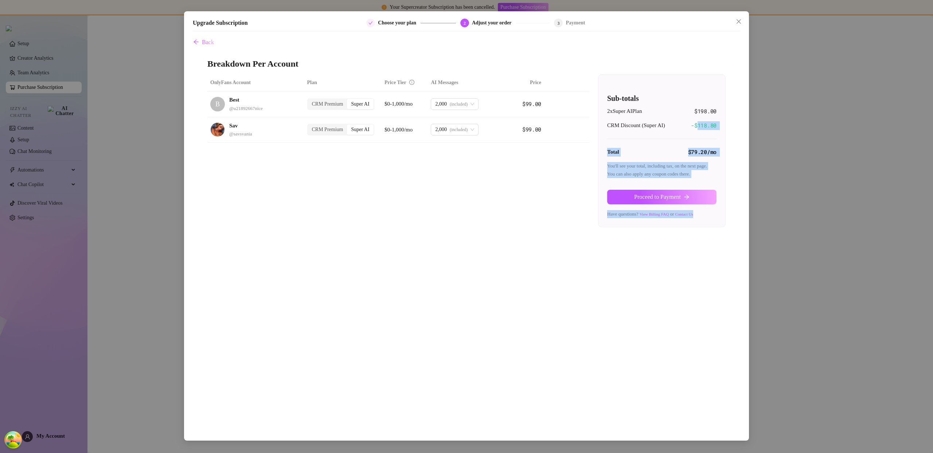
drag, startPoint x: 697, startPoint y: 128, endPoint x: 726, endPoint y: 128, distance: 29.1
click at [726, 128] on div "Back Breakdown Per Account OnlyFans Account Plan Price Tier AI Messages Price B…" at bounding box center [466, 234] width 547 height 399
click at [699, 123] on span "-$ 118.80" at bounding box center [704, 125] width 26 height 9
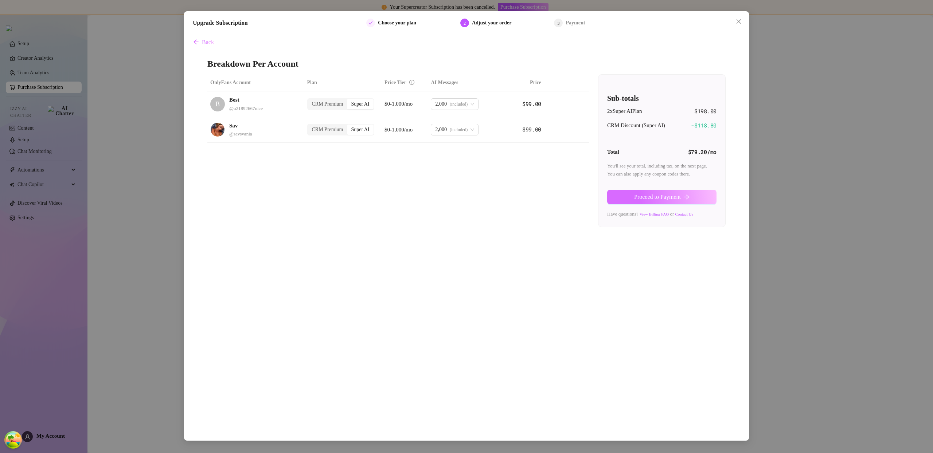
click at [685, 195] on button "Proceed to Payment" at bounding box center [661, 197] width 109 height 15
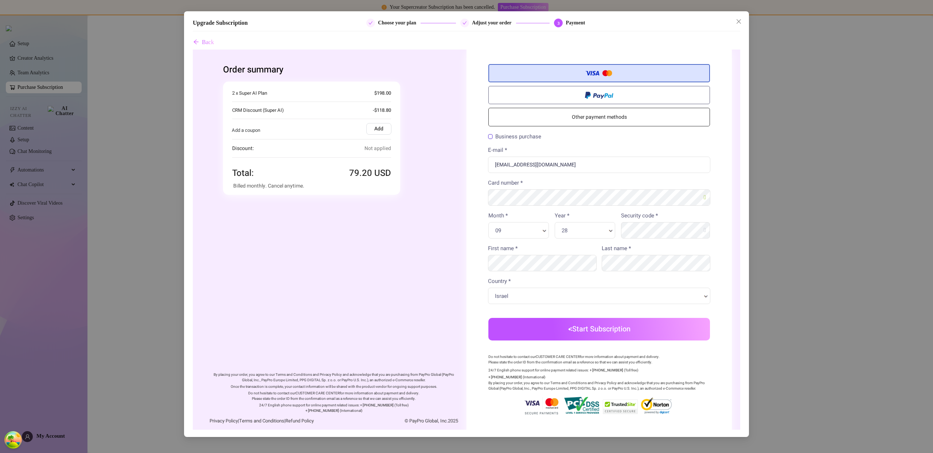
click at [605, 336] on button "Start Subscription" at bounding box center [598, 329] width 221 height 23
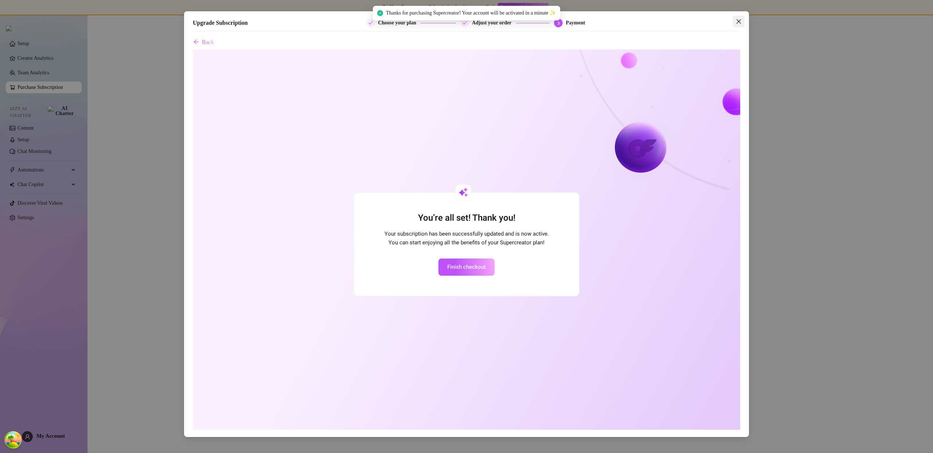
click at [736, 24] on icon "close" at bounding box center [738, 22] width 6 height 6
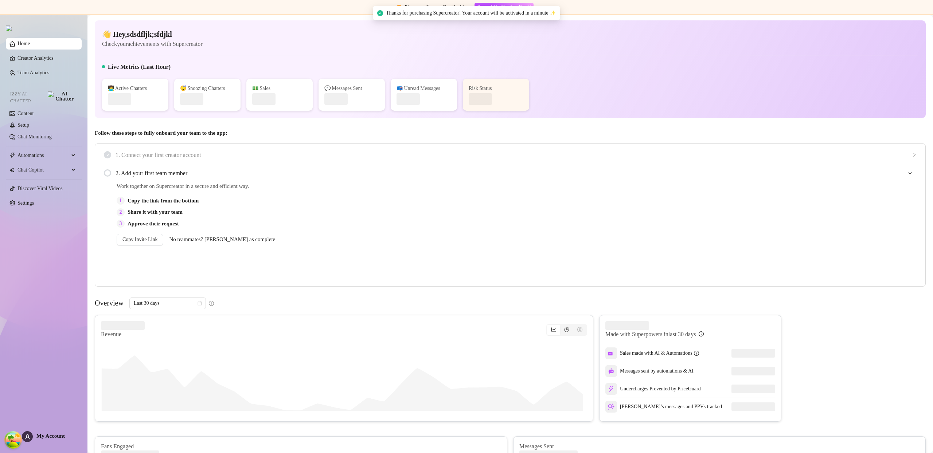
click at [34, 202] on link "Settings" at bounding box center [25, 202] width 16 height 5
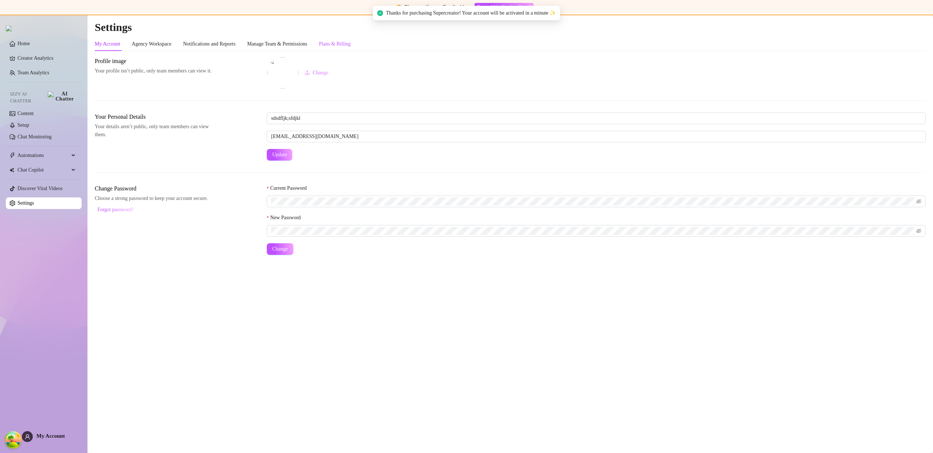
click at [350, 44] on div "Plans & Billing" at bounding box center [335, 44] width 32 height 8
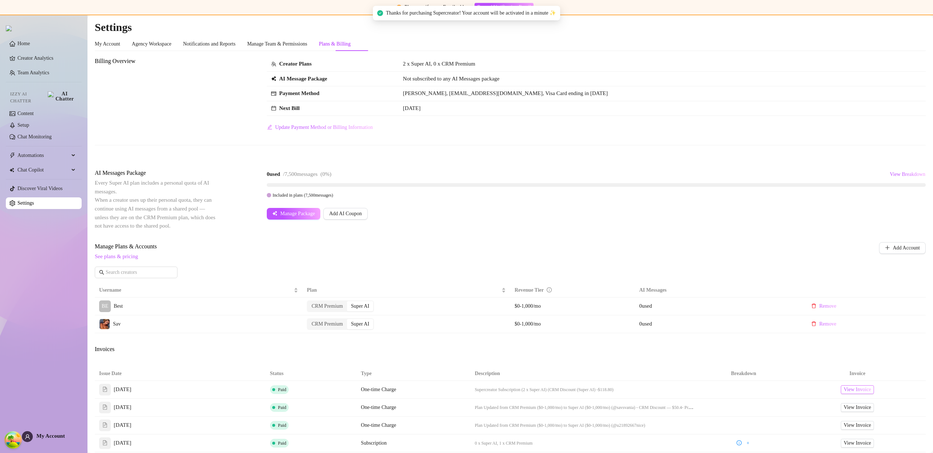
click at [843, 392] on span "View Invoice" at bounding box center [856, 390] width 27 height 8
